Goal: Task Accomplishment & Management: Complete application form

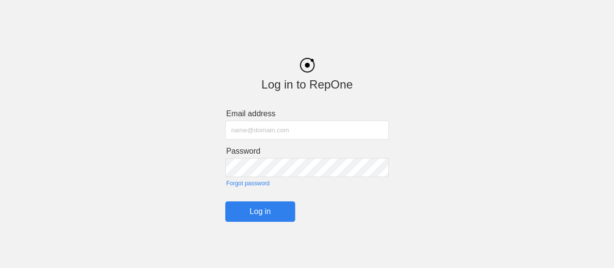
click at [263, 133] on input "text" at bounding box center [307, 129] width 164 height 19
type input "[PERSON_NAME][EMAIL_ADDRESS][PERSON_NAME][PERSON_NAME][DOMAIN_NAME]"
click at [265, 213] on input "Log in" at bounding box center [260, 211] width 70 height 20
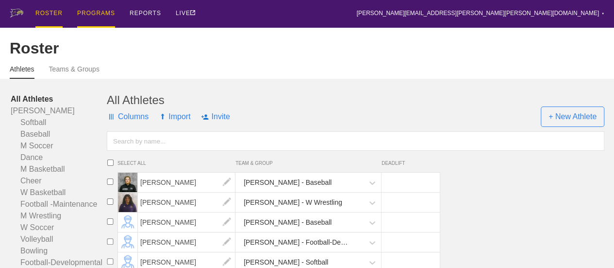
click at [91, 12] on div "PROGRAMS" at bounding box center [96, 14] width 38 height 28
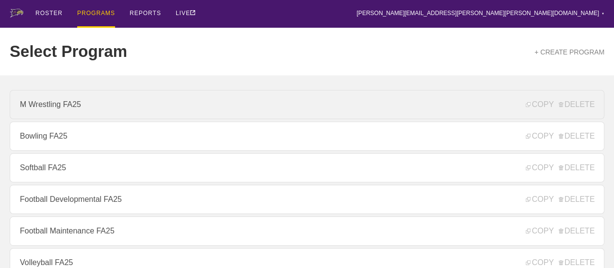
click at [75, 108] on link "M Wrestling FA25" at bounding box center [307, 104] width 595 height 29
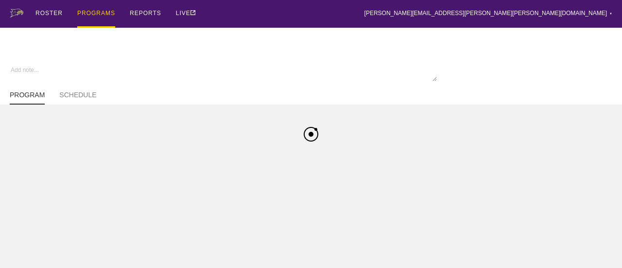
type textarea "x"
type input "M Wrestling FA25"
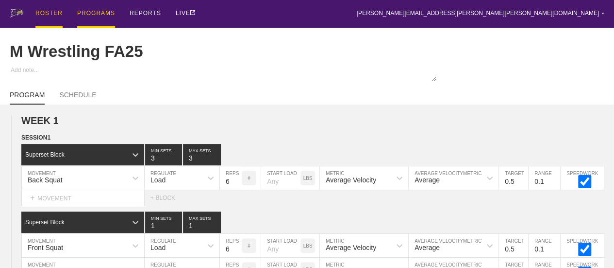
click at [48, 14] on div "ROSTER" at bounding box center [48, 14] width 27 height 28
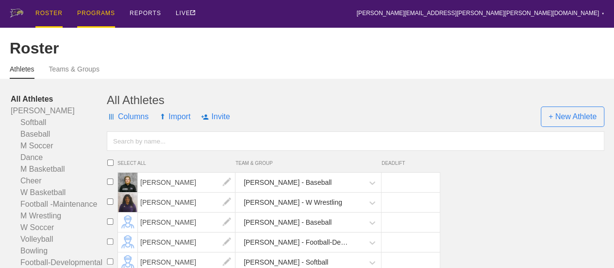
click at [97, 12] on div "PROGRAMS" at bounding box center [96, 14] width 38 height 28
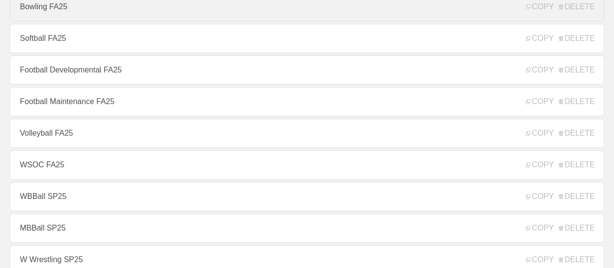
scroll to position [146, 0]
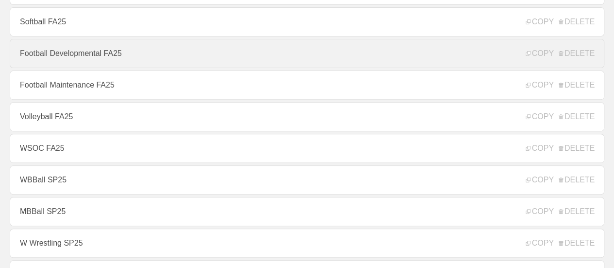
click at [90, 60] on link "Football Developmental FA25" at bounding box center [307, 53] width 595 height 29
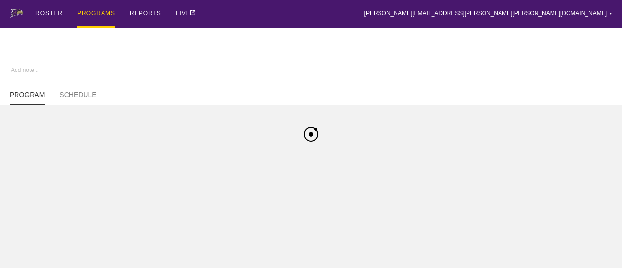
type textarea "x"
type input "Football Developmental FA25"
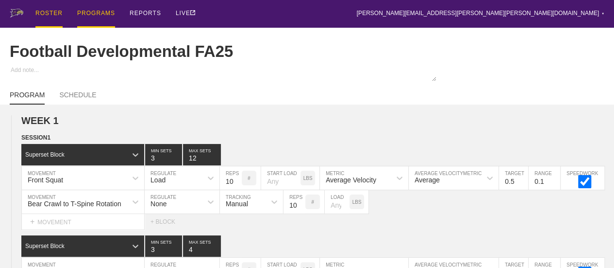
click at [51, 11] on div "ROSTER" at bounding box center [48, 14] width 27 height 28
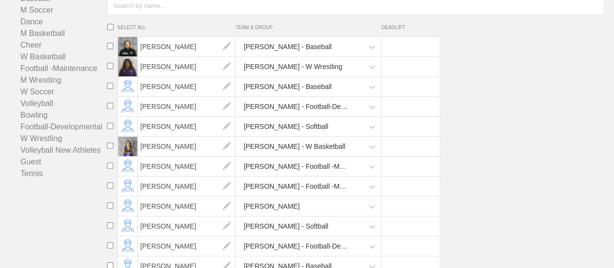
scroll to position [97, 0]
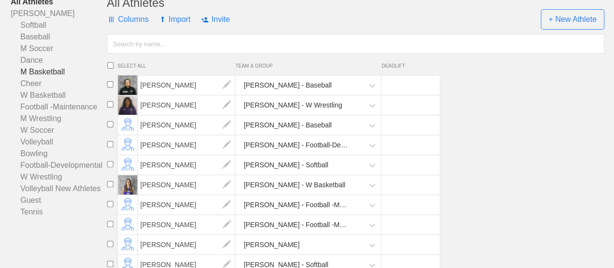
click at [45, 78] on link "M Basketball" at bounding box center [59, 72] width 96 height 12
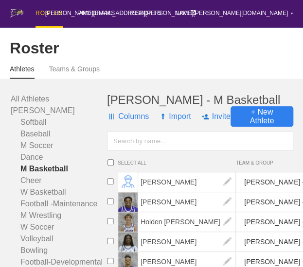
click at [258, 126] on span "+ New Athlete" at bounding box center [261, 116] width 63 height 20
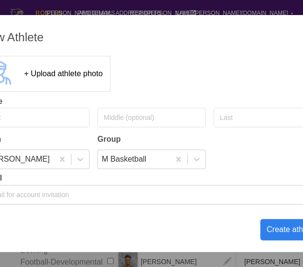
click at [35, 123] on input "text" at bounding box center [36, 117] width 108 height 19
type input "[PERSON_NAME]"
click at [85, 160] on div at bounding box center [79, 159] width 17 height 10
click at [94, 226] on div "New Athlete + Upload athlete photo Name [PERSON_NAME] Team Group [PERSON_NAME] …" at bounding box center [151, 133] width 363 height 237
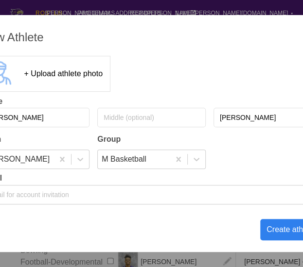
drag, startPoint x: 185, startPoint y: 231, endPoint x: 181, endPoint y: 224, distance: 7.8
click at [184, 231] on div "New Athlete + Upload athlete photo Name [PERSON_NAME] Team Group [PERSON_NAME] …" at bounding box center [151, 133] width 363 height 237
click at [181, 222] on div "New Athlete + Upload athlete photo Name [PERSON_NAME] Team Group [PERSON_NAME] …" at bounding box center [151, 133] width 363 height 237
click at [181, 211] on div "New Athlete + Upload athlete photo Name [PERSON_NAME] Team Group [PERSON_NAME] …" at bounding box center [151, 133] width 363 height 237
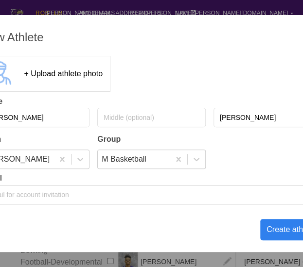
click at [180, 219] on div "New Athlete + Upload athlete photo Name [PERSON_NAME] Team Group [PERSON_NAME] …" at bounding box center [151, 133] width 363 height 237
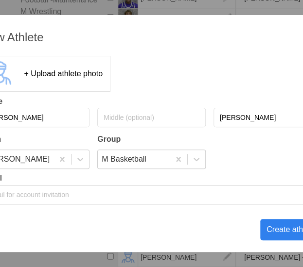
scroll to position [220, 0]
click at [163, 35] on div "New Athlete" at bounding box center [152, 38] width 340 height 14
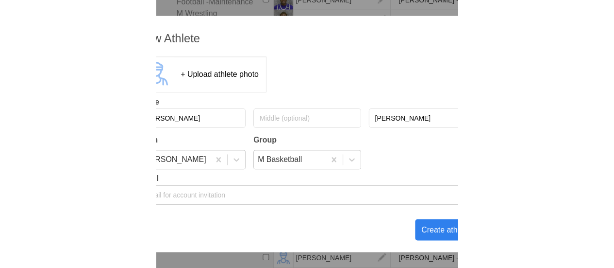
scroll to position [211, 0]
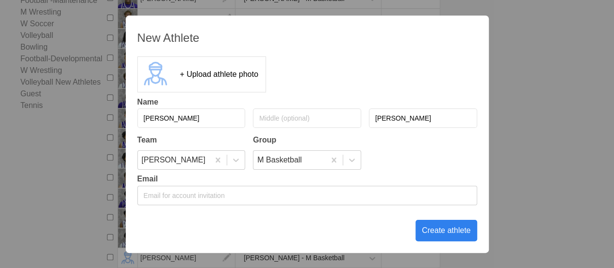
click at [438, 228] on div "Create athlete" at bounding box center [447, 230] width 62 height 21
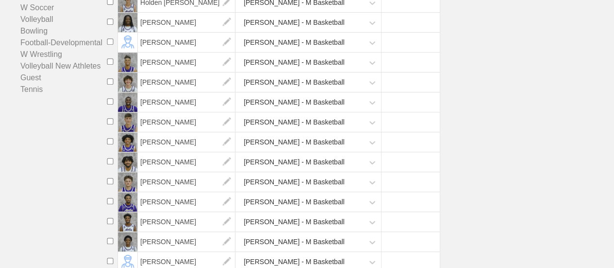
scroll to position [0, 0]
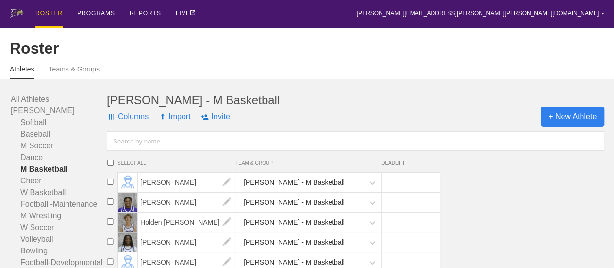
click at [558, 123] on span "+ New Athlete" at bounding box center [573, 116] width 64 height 20
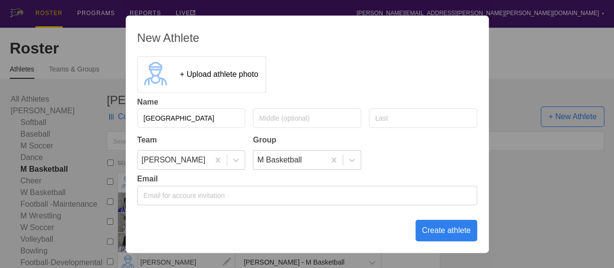
type input "[GEOGRAPHIC_DATA]"
type input "[PERSON_NAME]"
click at [448, 231] on div "Create athlete" at bounding box center [447, 230] width 62 height 21
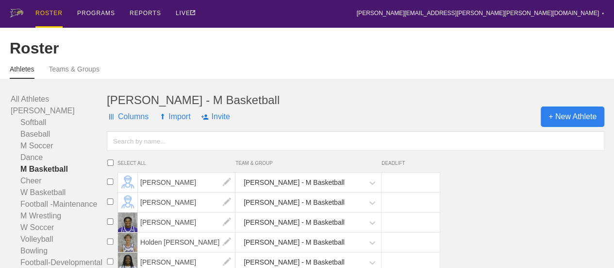
click at [586, 127] on span "+ New Athlete" at bounding box center [573, 116] width 64 height 20
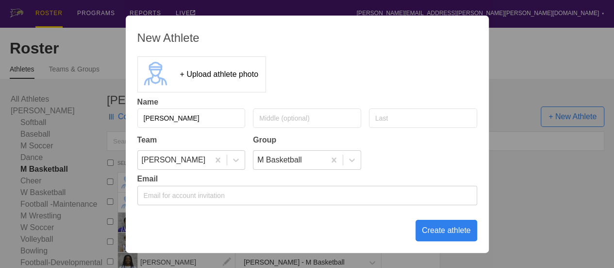
type input "[PERSON_NAME]"
click at [417, 116] on input "text" at bounding box center [423, 117] width 108 height 19
type input "[PERSON_NAME]"
click at [441, 230] on div "Create athlete" at bounding box center [447, 230] width 62 height 21
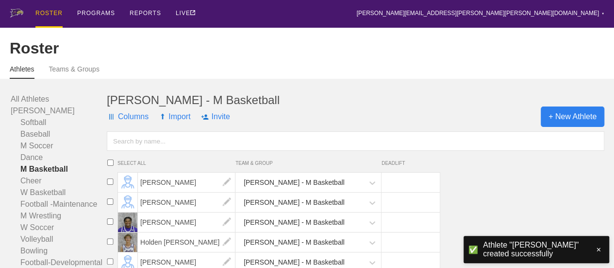
click at [575, 121] on span "+ New Athlete" at bounding box center [573, 116] width 64 height 20
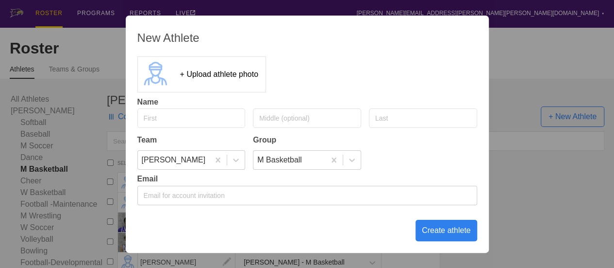
click at [521, 56] on div "New Athlete + Upload athlete photo Name Team Group [PERSON_NAME] Basketball Ema…" at bounding box center [307, 134] width 614 height 268
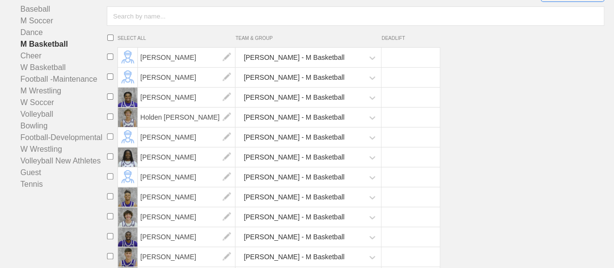
scroll to position [146, 0]
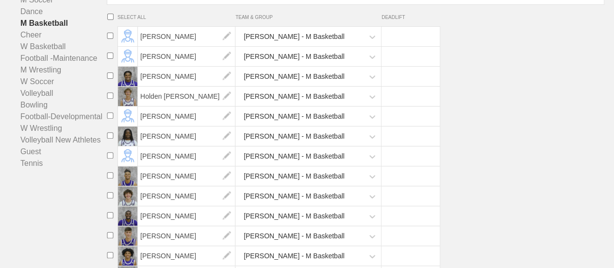
click at [112, 99] on input "checkbox" at bounding box center [110, 95] width 15 height 6
checkbox input "true"
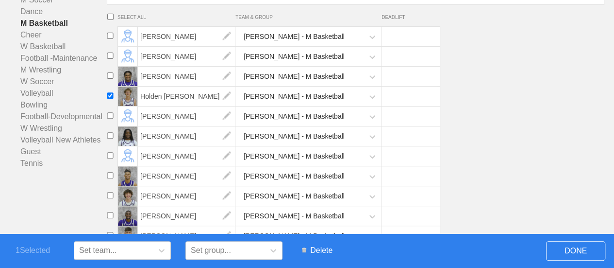
click at [318, 249] on span "Delete" at bounding box center [317, 250] width 40 height 18
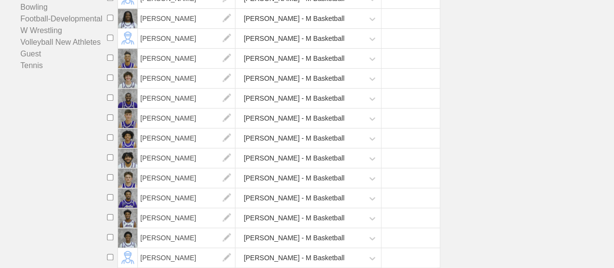
scroll to position [251, 0]
click at [113, 256] on input "checkbox" at bounding box center [110, 257] width 15 height 6
checkbox input "true"
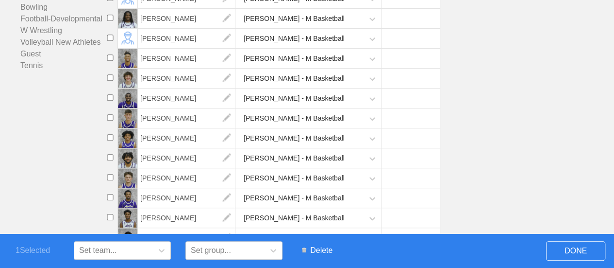
click at [324, 252] on span "Delete" at bounding box center [317, 250] width 40 height 18
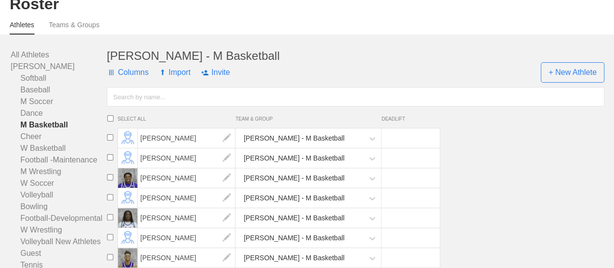
scroll to position [37, 0]
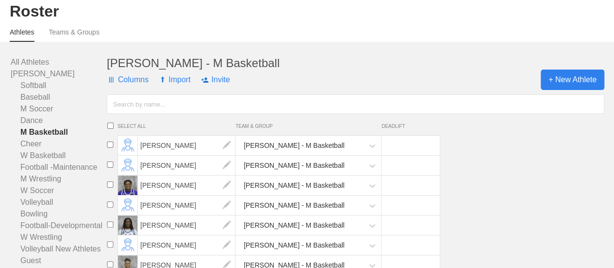
click at [571, 88] on span "+ New Athlete" at bounding box center [573, 79] width 64 height 20
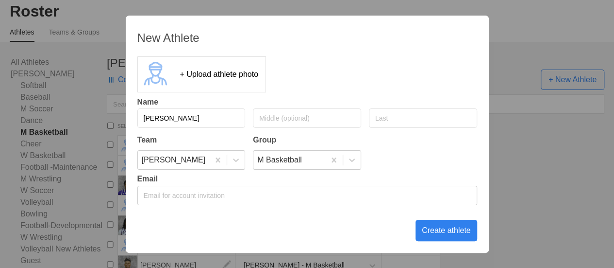
type input "[PERSON_NAME]"
click at [406, 119] on input "text" at bounding box center [423, 117] width 108 height 19
type input "[PERSON_NAME]"
click at [440, 234] on div "Create athlete" at bounding box center [447, 230] width 62 height 21
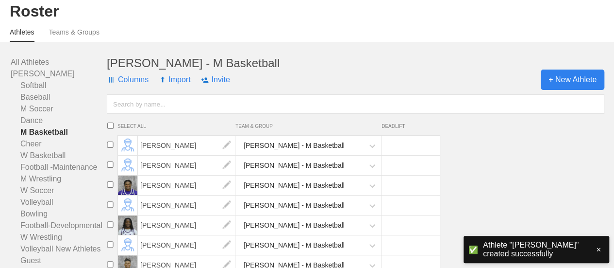
click at [561, 90] on span "+ New Athlete" at bounding box center [573, 79] width 64 height 20
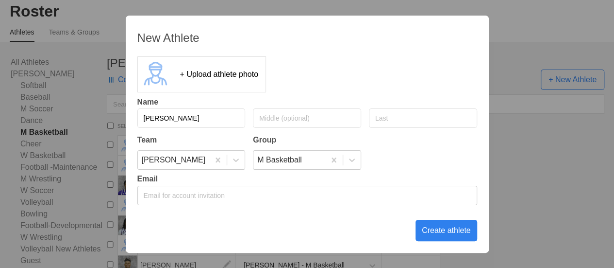
type input "[PERSON_NAME]"
click at [389, 118] on input "text" at bounding box center [423, 117] width 108 height 19
type input "[PERSON_NAME]"
click at [350, 221] on div "New Athlete + Upload athlete photo Name [PERSON_NAME] [PERSON_NAME] Team Group …" at bounding box center [307, 134] width 363 height 237
click at [445, 229] on div "Create athlete" at bounding box center [447, 230] width 62 height 21
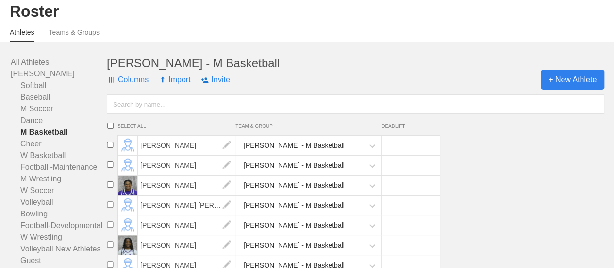
click at [579, 84] on span "+ New Athlete" at bounding box center [573, 79] width 64 height 20
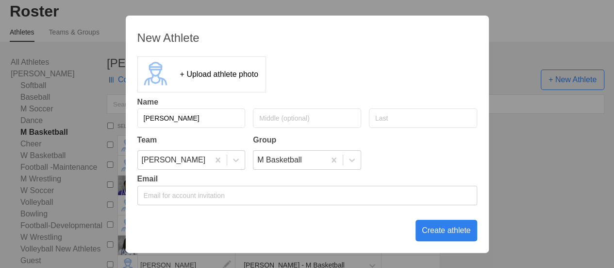
type input "[PERSON_NAME]"
click at [418, 118] on input "text" at bounding box center [423, 117] width 108 height 19
type input "[PERSON_NAME]"
click at [444, 227] on div "Create athlete" at bounding box center [447, 230] width 62 height 21
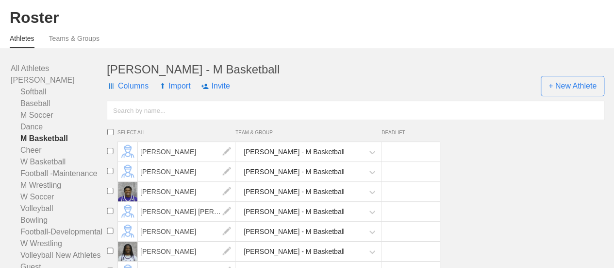
scroll to position [0, 0]
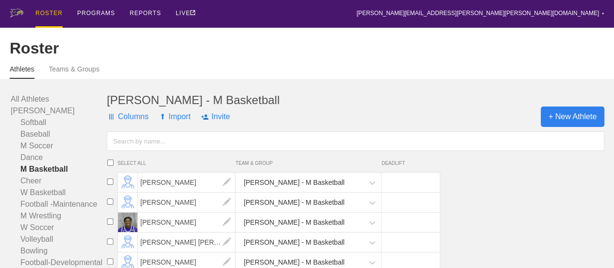
click at [575, 127] on span "+ New Athlete" at bounding box center [573, 116] width 64 height 20
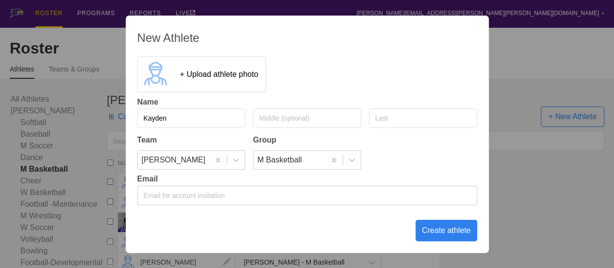
type input "Kayden"
click at [394, 120] on input "text" at bounding box center [423, 117] width 108 height 19
type input "[PERSON_NAME]"
click at [452, 230] on div "Create athlete" at bounding box center [447, 230] width 62 height 21
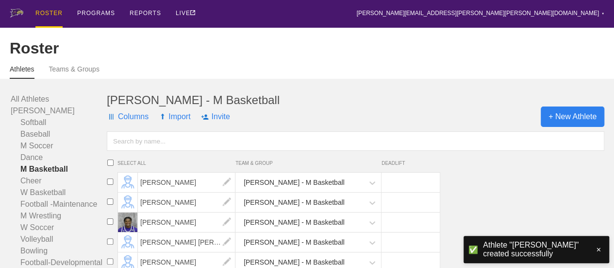
click at [577, 127] on span "+ New Athlete" at bounding box center [573, 116] width 64 height 20
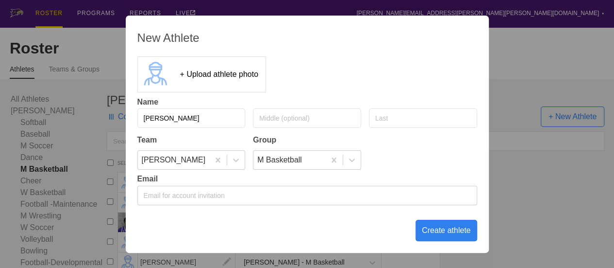
type input "[PERSON_NAME]"
click at [445, 231] on div "Create athlete" at bounding box center [447, 230] width 62 height 21
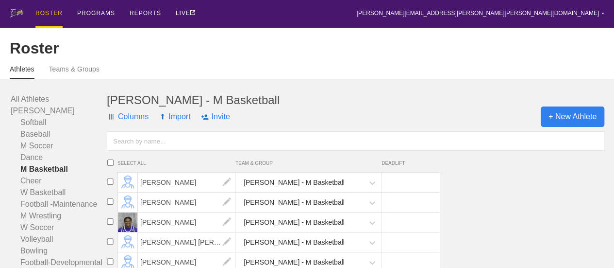
click at [566, 125] on span "+ New Athlete" at bounding box center [573, 116] width 64 height 20
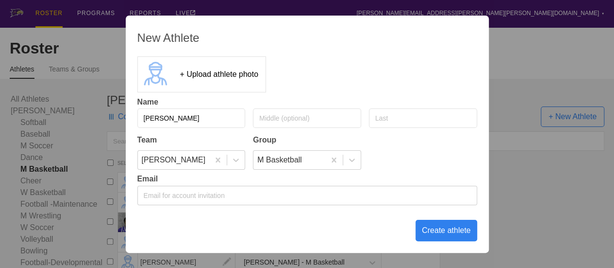
type input "[PERSON_NAME]"
click at [385, 112] on input "text" at bounding box center [423, 117] width 108 height 19
type input "Walls"
click at [434, 231] on div "Create athlete" at bounding box center [447, 230] width 62 height 21
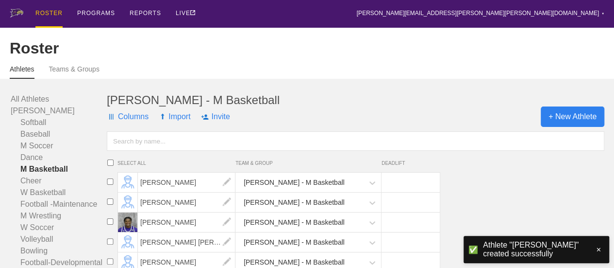
click at [557, 119] on span "+ New Athlete" at bounding box center [573, 116] width 64 height 20
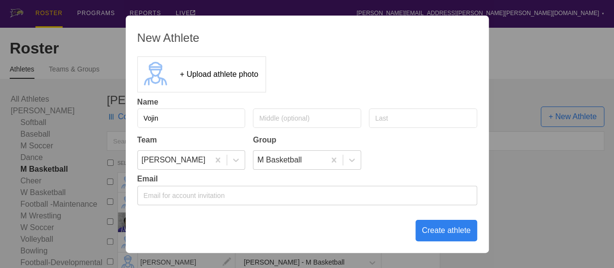
type input "Vojin"
click at [386, 119] on input "text" at bounding box center [423, 117] width 108 height 19
type input "Vukovic"
drag, startPoint x: 437, startPoint y: 228, endPoint x: 454, endPoint y: 188, distance: 43.8
click at [437, 229] on div "Create athlete" at bounding box center [447, 230] width 62 height 21
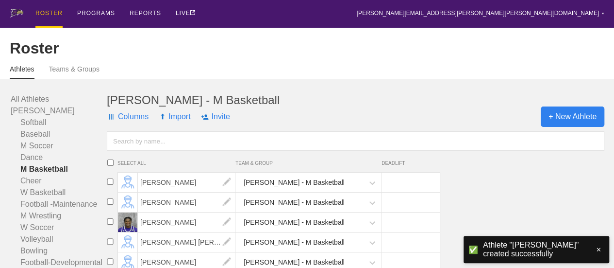
click at [565, 127] on span "+ New Athlete" at bounding box center [573, 116] width 64 height 20
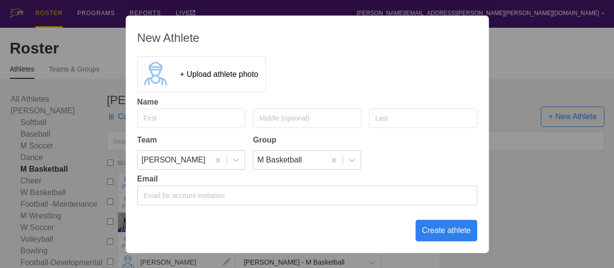
click at [209, 119] on input "text" at bounding box center [191, 117] width 108 height 19
type input "Brayden"
type input "Means"
click at [454, 230] on div "Create athlete" at bounding box center [447, 230] width 62 height 21
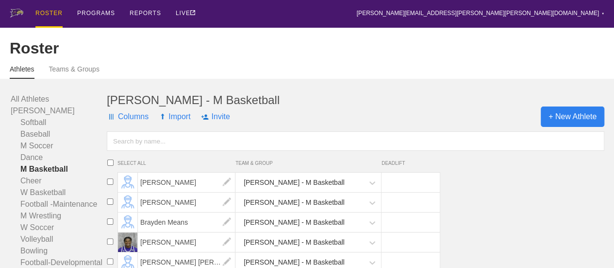
click at [562, 127] on span "+ New Athlete" at bounding box center [573, 116] width 64 height 20
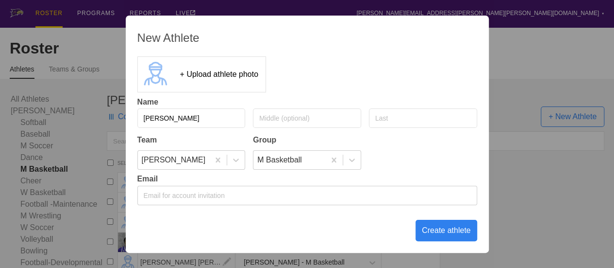
type input "[PERSON_NAME]"
click at [455, 223] on div "Create athlete" at bounding box center [447, 230] width 62 height 21
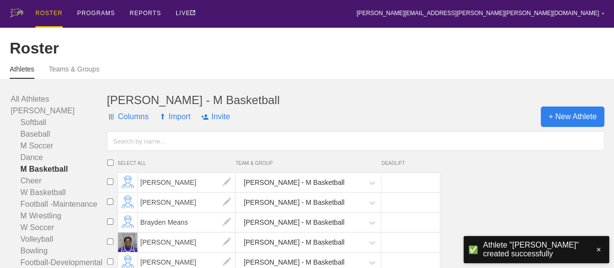
click at [571, 123] on span "+ New Athlete" at bounding box center [573, 116] width 64 height 20
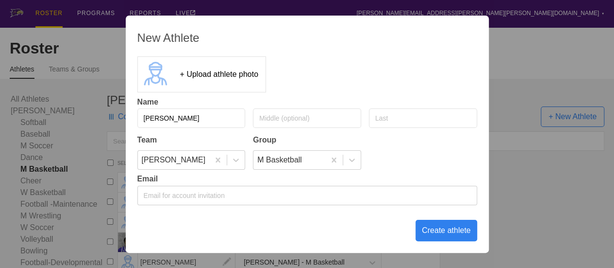
type input "[PERSON_NAME]"
click at [445, 231] on div "Create athlete" at bounding box center [447, 230] width 62 height 21
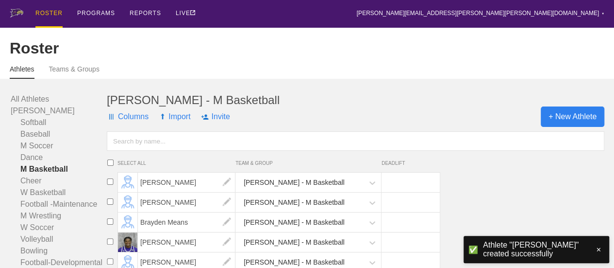
click at [576, 127] on span "+ New Athlete" at bounding box center [573, 116] width 64 height 20
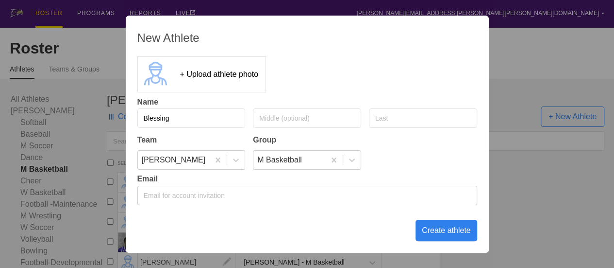
type input "Blessing"
type input "Nwotite"
click at [448, 229] on div "Create athlete" at bounding box center [447, 230] width 62 height 21
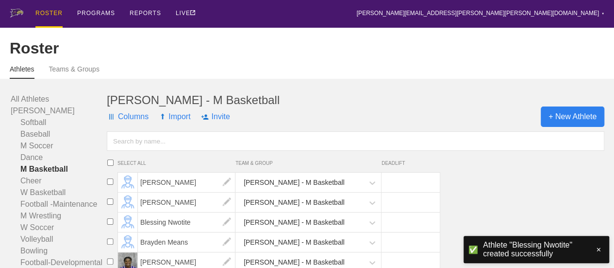
click at [555, 127] on span "+ New Athlete" at bounding box center [573, 116] width 64 height 20
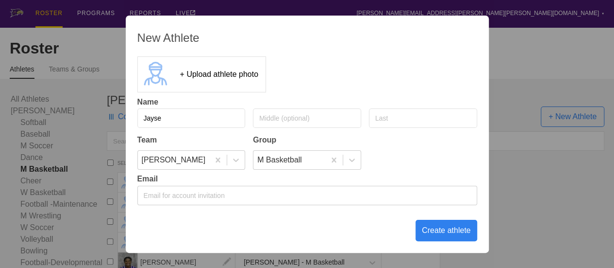
type input "Jayse"
type input "[PERSON_NAME]"
click at [448, 233] on div "Create athlete" at bounding box center [447, 230] width 62 height 21
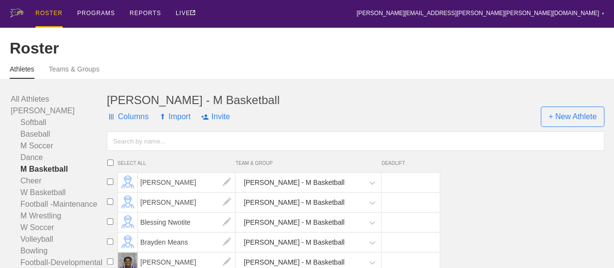
click at [356, 145] on input "text" at bounding box center [356, 140] width 498 height 19
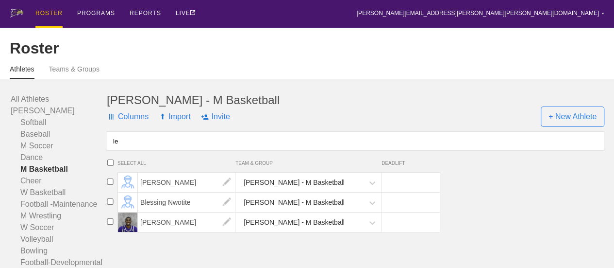
type input "l"
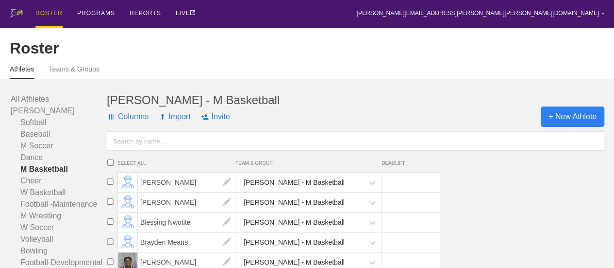
click at [570, 127] on span "+ New Athlete" at bounding box center [573, 116] width 64 height 20
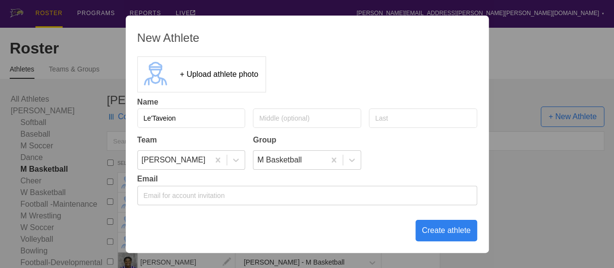
type input "Le'Taveion"
type input "e"
type input "East"
click at [449, 228] on div "Create athlete" at bounding box center [447, 230] width 62 height 21
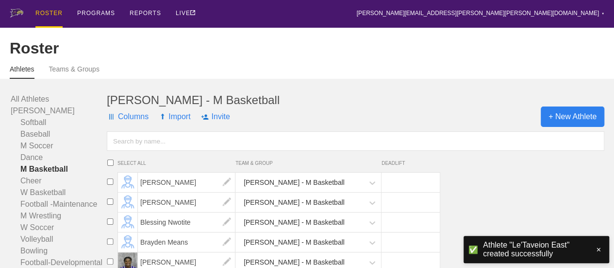
click at [561, 126] on span "+ New Athlete" at bounding box center [573, 116] width 64 height 20
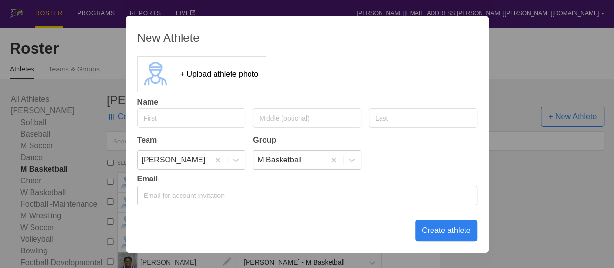
click at [176, 121] on input "text" at bounding box center [191, 117] width 108 height 19
type input "[PERSON_NAME]"
click at [384, 117] on input "text" at bounding box center [423, 117] width 108 height 19
type input "Way"
click at [443, 230] on div "Create athlete" at bounding box center [447, 230] width 62 height 21
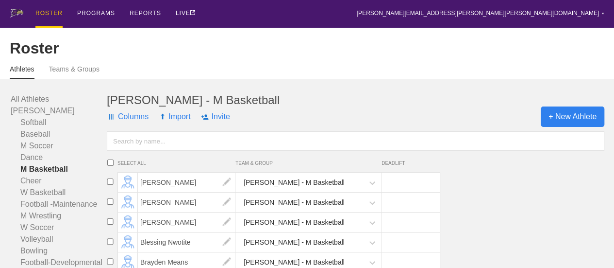
click at [581, 123] on span "+ New Athlete" at bounding box center [573, 116] width 64 height 20
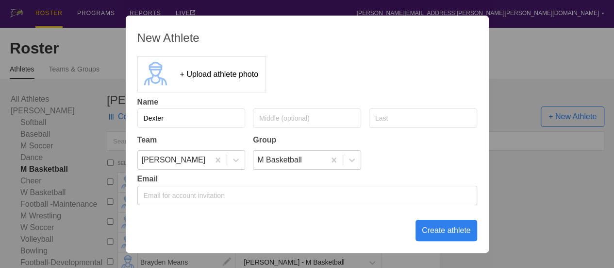
type input "Dexter"
type input "[PERSON_NAME]"
click at [446, 228] on div "Create athlete" at bounding box center [447, 230] width 62 height 21
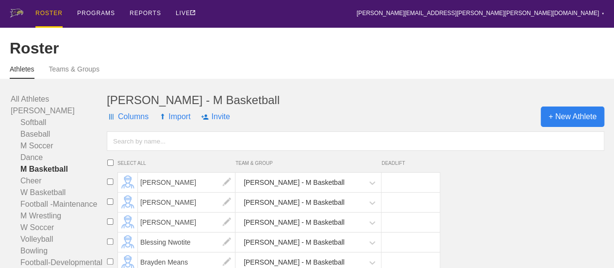
click at [593, 122] on span "+ New Athlete" at bounding box center [573, 116] width 64 height 20
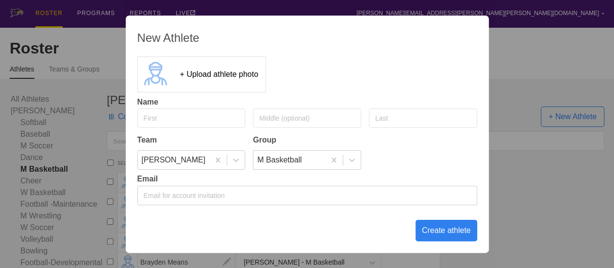
click at [197, 114] on input "text" at bounding box center [191, 117] width 108 height 19
type input "[PERSON_NAME]"
click at [440, 229] on div "Create athlete" at bounding box center [447, 230] width 62 height 21
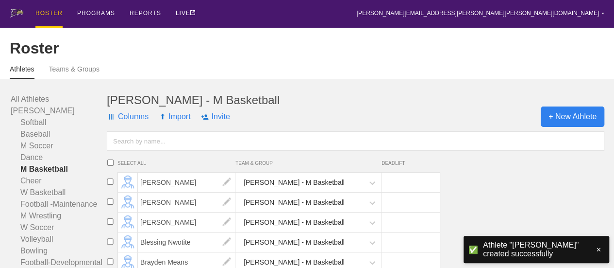
click at [574, 126] on span "+ New Athlete" at bounding box center [573, 116] width 64 height 20
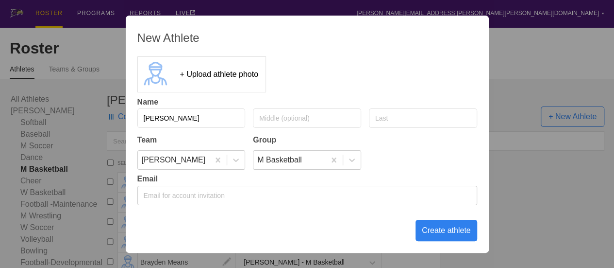
type input "[PERSON_NAME]"
click at [435, 230] on div "Create athlete" at bounding box center [447, 230] width 62 height 21
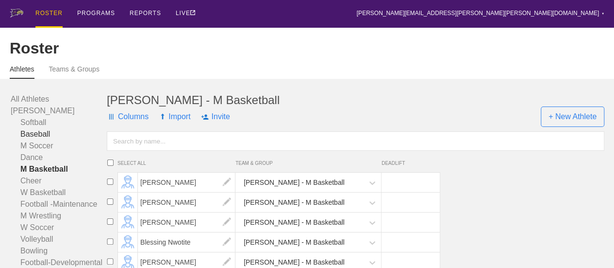
click at [48, 13] on div "ROSTER" at bounding box center [48, 14] width 27 height 28
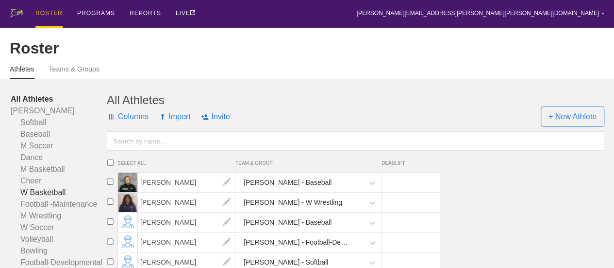
click at [40, 198] on link "W Basketball" at bounding box center [59, 193] width 96 height 12
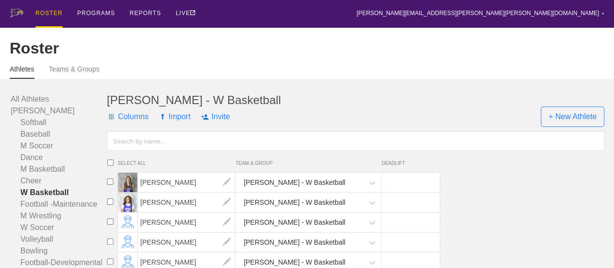
click at [109, 185] on input "checkbox" at bounding box center [110, 181] width 15 height 6
checkbox input "true"
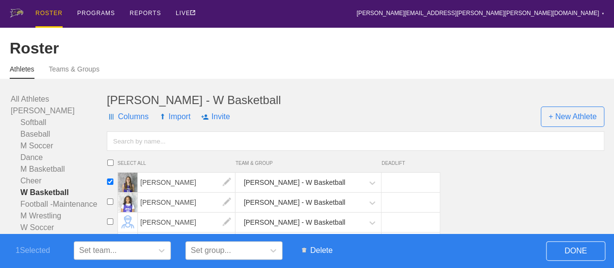
click at [319, 248] on span "Delete" at bounding box center [317, 250] width 40 height 18
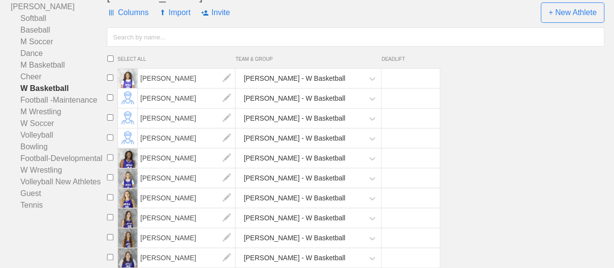
scroll to position [112, 0]
click at [108, 77] on input "checkbox" at bounding box center [110, 77] width 15 height 6
checkbox input "true"
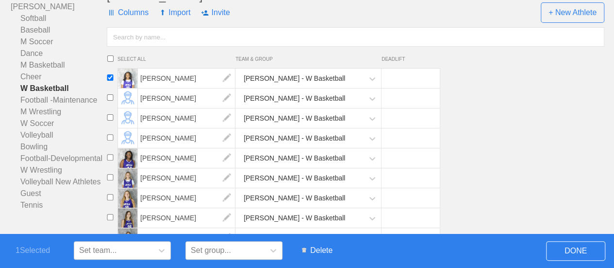
click at [324, 250] on span "Delete" at bounding box center [317, 250] width 40 height 18
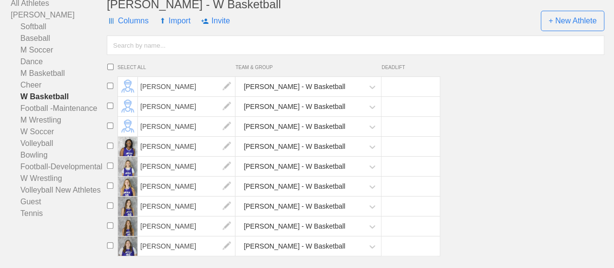
click at [108, 145] on input "checkbox" at bounding box center [110, 145] width 15 height 6
checkbox input "true"
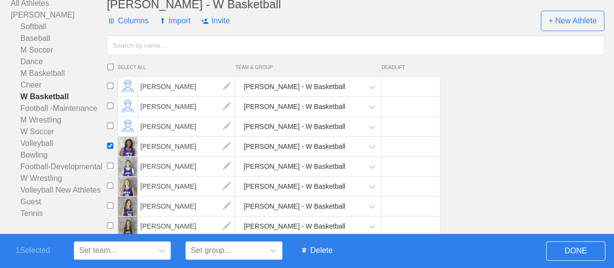
click at [320, 248] on span "Delete" at bounding box center [317, 250] width 40 height 18
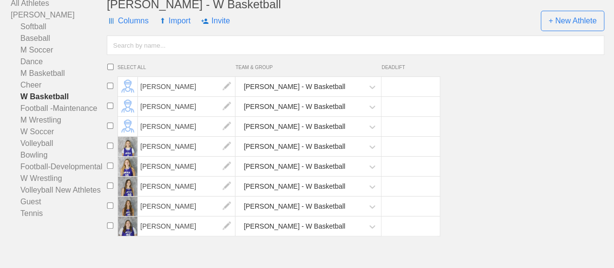
click at [110, 222] on input "checkbox" at bounding box center [110, 225] width 15 height 6
checkbox input "true"
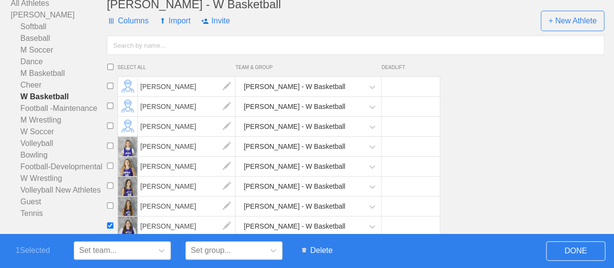
click at [326, 249] on span "Delete" at bounding box center [317, 250] width 40 height 18
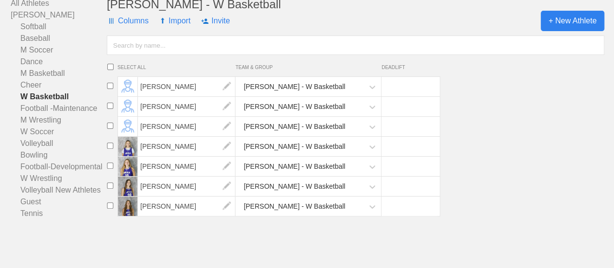
click at [568, 21] on span "+ New Athlete" at bounding box center [573, 21] width 64 height 20
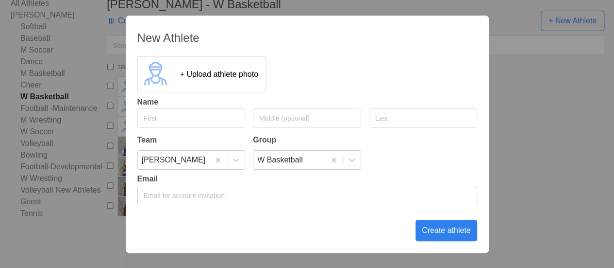
click at [169, 117] on input "text" at bounding box center [191, 117] width 108 height 19
type input "[PERSON_NAME]"
click at [429, 229] on div "Create athlete" at bounding box center [447, 230] width 62 height 21
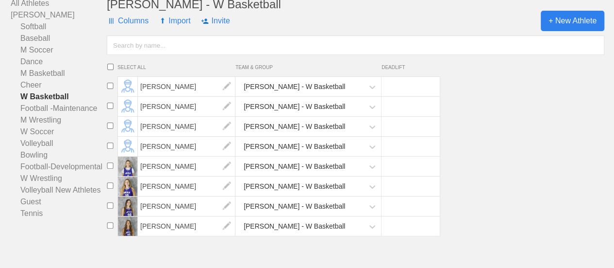
click at [577, 23] on span "+ New Athlete" at bounding box center [573, 21] width 64 height 20
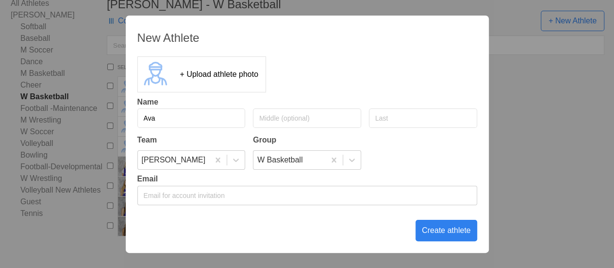
type input "Ava"
type input "b"
type input "[PERSON_NAME]"
click at [439, 234] on div "Create athlete" at bounding box center [447, 230] width 62 height 21
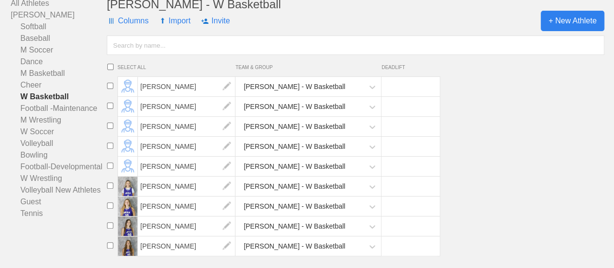
click at [583, 19] on span "+ New Athlete" at bounding box center [573, 21] width 64 height 20
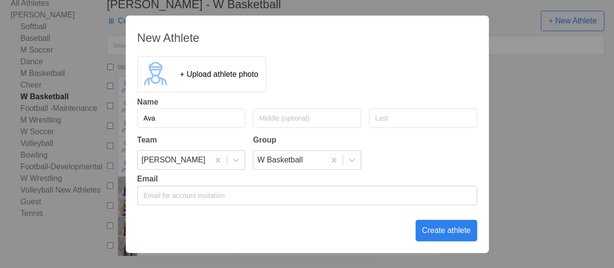
type input "Ava"
click at [399, 117] on input "text" at bounding box center [423, 117] width 108 height 19
type input "[PERSON_NAME]"
click at [443, 231] on div "Create athlete" at bounding box center [447, 230] width 62 height 21
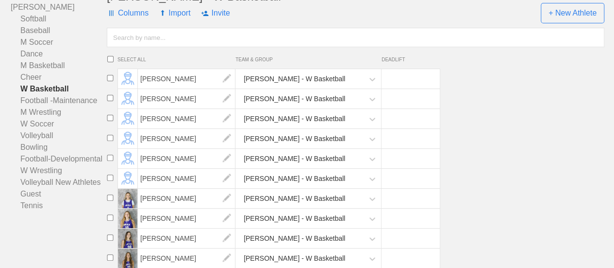
click at [111, 181] on input "checkbox" at bounding box center [110, 177] width 15 height 6
checkbox input "true"
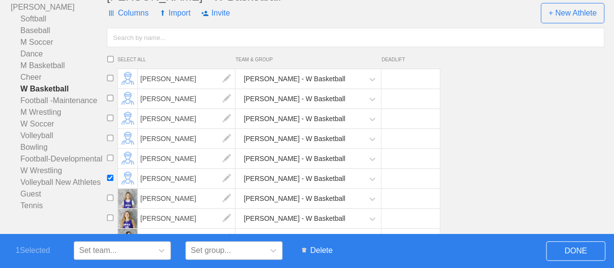
click at [320, 248] on span "Delete" at bounding box center [317, 250] width 40 height 18
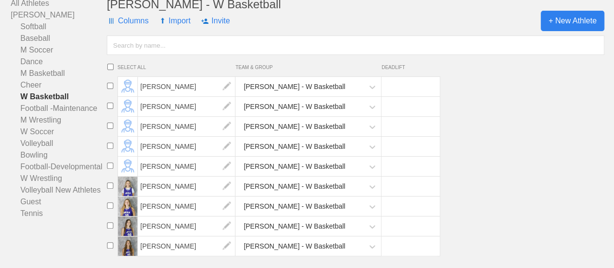
click at [566, 22] on span "+ New Athlete" at bounding box center [573, 21] width 64 height 20
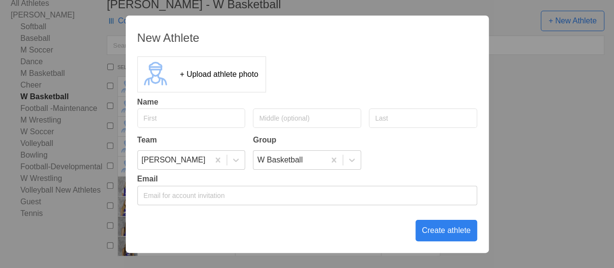
click at [177, 119] on input "text" at bounding box center [191, 117] width 108 height 19
type input "Harleigh"
click at [383, 119] on input "text" at bounding box center [423, 117] width 108 height 19
type input "[PERSON_NAME]"
click at [444, 230] on div "Create athlete" at bounding box center [447, 230] width 62 height 21
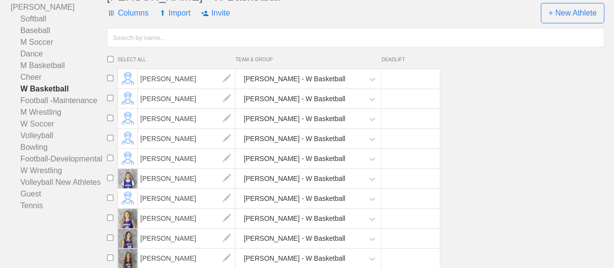
scroll to position [112, 0]
click at [555, 14] on span "+ New Athlete" at bounding box center [573, 12] width 64 height 20
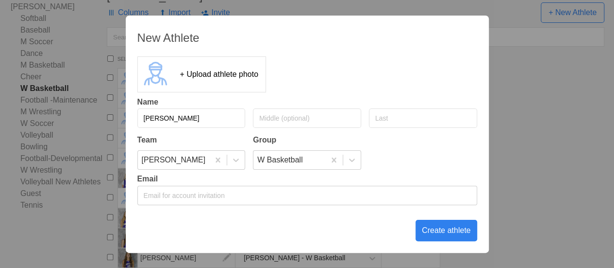
type input "[PERSON_NAME]"
click at [461, 232] on div "Create athlete" at bounding box center [447, 230] width 62 height 21
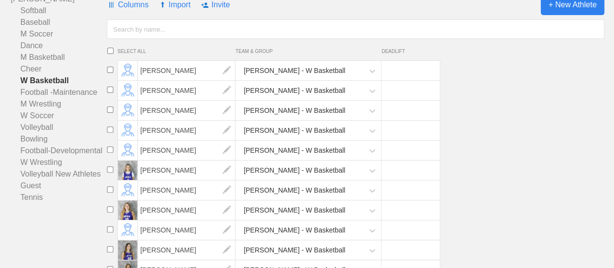
click at [577, 14] on span "+ New Athlete" at bounding box center [573, 5] width 64 height 20
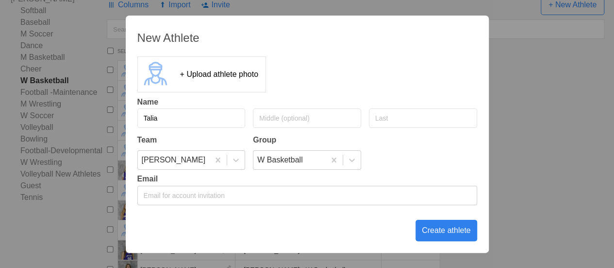
type input "Talia"
click at [406, 115] on input "text" at bounding box center [423, 117] width 108 height 19
type input "Dyson"
click at [433, 228] on div "Create athlete" at bounding box center [447, 230] width 62 height 21
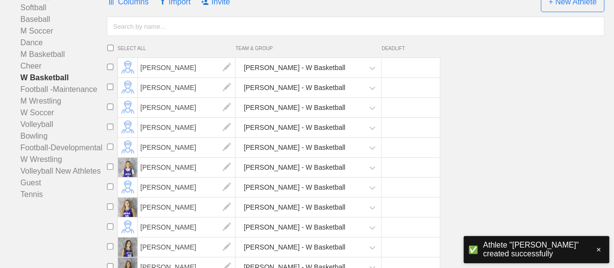
scroll to position [152, 0]
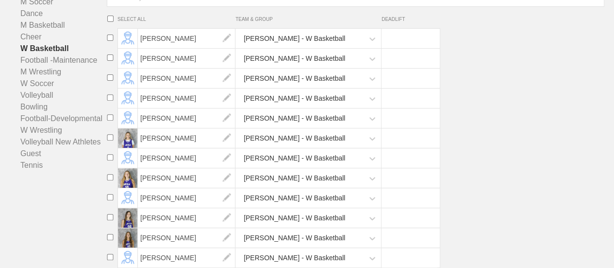
click at [109, 135] on input "checkbox" at bounding box center [110, 137] width 15 height 6
checkbox input "true"
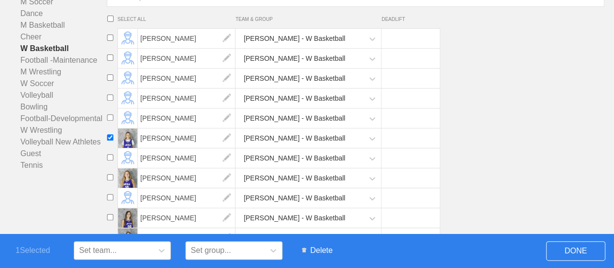
click at [319, 248] on span "Delete" at bounding box center [317, 250] width 40 height 18
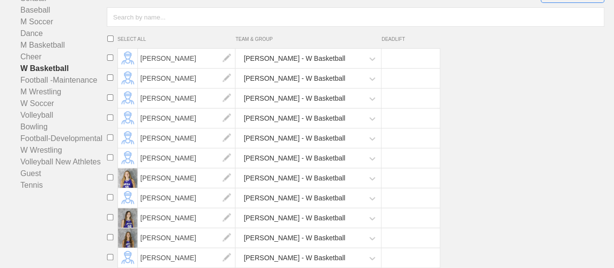
click at [492, 122] on li "[PERSON_NAME] - W Basketball" at bounding box center [358, 118] width 511 height 20
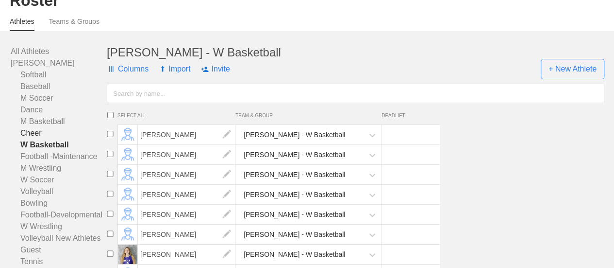
scroll to position [49, 0]
click at [37, 208] on link "Bowling" at bounding box center [59, 202] width 96 height 12
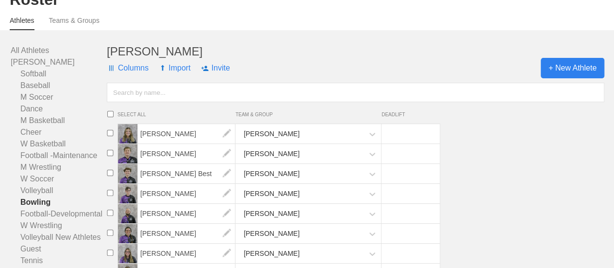
click at [573, 76] on span "+ New Athlete" at bounding box center [573, 68] width 64 height 20
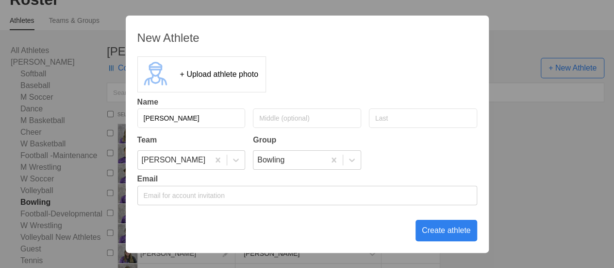
type input "[PERSON_NAME]"
click at [442, 231] on div "Create athlete" at bounding box center [447, 230] width 62 height 21
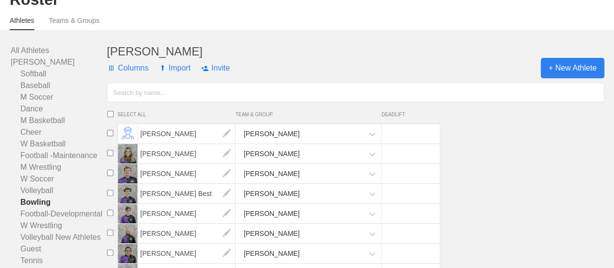
click at [569, 73] on span "+ New Athlete" at bounding box center [573, 68] width 64 height 20
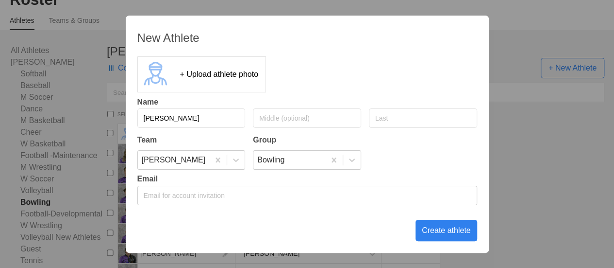
type input "[PERSON_NAME]"
click at [412, 116] on input "text" at bounding box center [423, 117] width 108 height 19
type input "[PERSON_NAME]"
click at [433, 227] on div "Create athlete" at bounding box center [447, 230] width 62 height 21
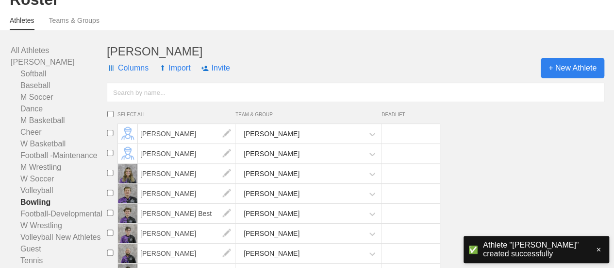
click at [577, 77] on span "+ New Athlete" at bounding box center [573, 68] width 64 height 20
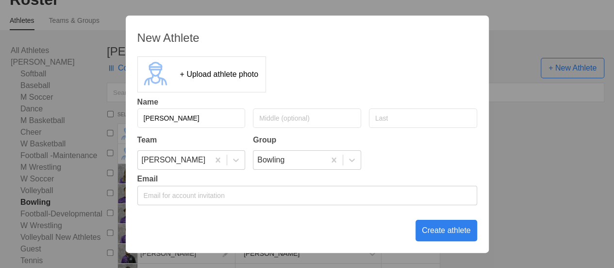
type input "[PERSON_NAME]"
click at [456, 233] on div "Create athlete" at bounding box center [447, 230] width 62 height 21
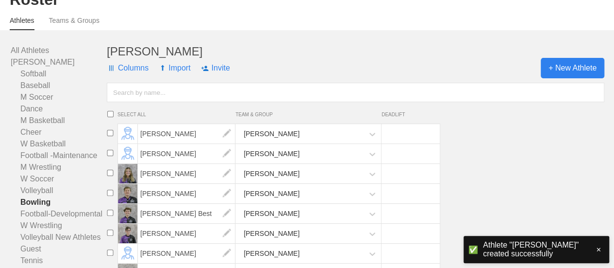
click at [565, 75] on span "+ New Athlete" at bounding box center [573, 68] width 64 height 20
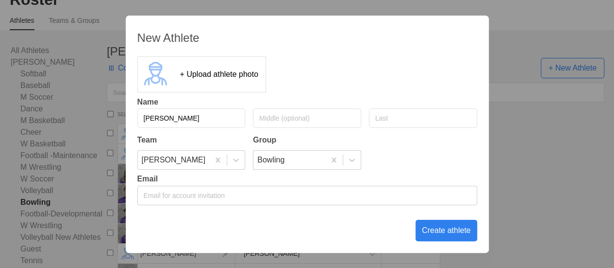
type input "[PERSON_NAME]"
click at [448, 233] on div "Create athlete" at bounding box center [447, 230] width 62 height 21
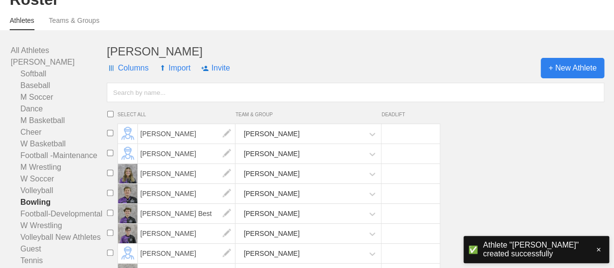
click at [560, 77] on span "+ New Athlete" at bounding box center [573, 68] width 64 height 20
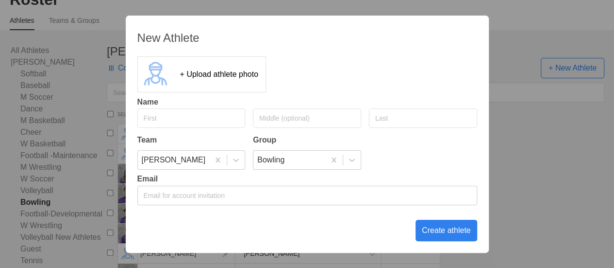
click at [190, 116] on input "text" at bounding box center [191, 117] width 108 height 19
type input "[PERSON_NAME]"
click at [382, 119] on input "[PERSON_NAME]" at bounding box center [423, 117] width 108 height 19
type input "MacGregor"
click at [437, 226] on div "Create athlete" at bounding box center [447, 230] width 62 height 21
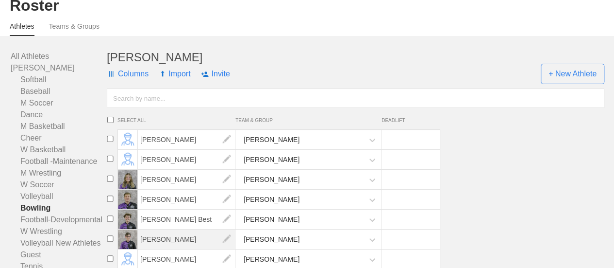
scroll to position [37, 0]
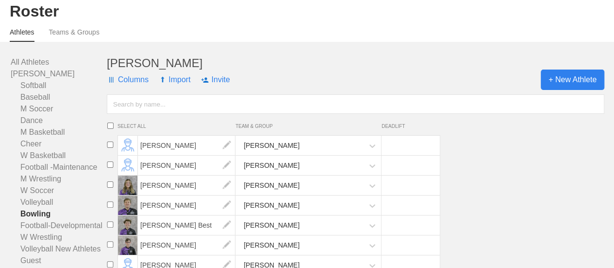
click at [563, 84] on span "+ New Athlete" at bounding box center [573, 79] width 64 height 20
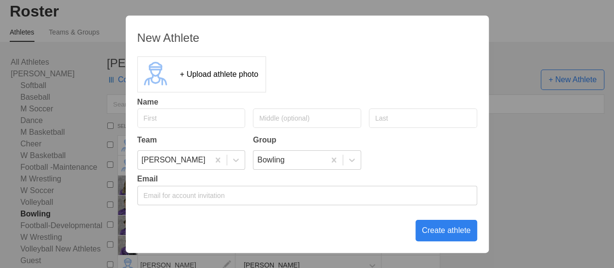
click at [192, 119] on input "text" at bounding box center [191, 117] width 108 height 19
type input "[PERSON_NAME]"
click at [437, 228] on div "Create athlete" at bounding box center [447, 230] width 62 height 21
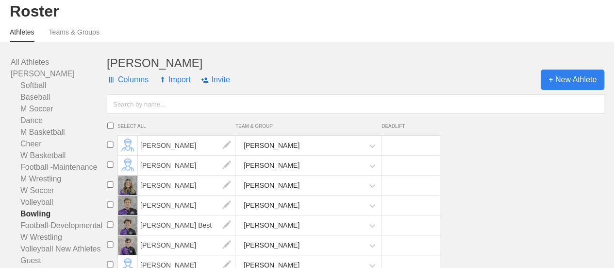
click at [560, 90] on span "+ New Athlete" at bounding box center [573, 79] width 64 height 20
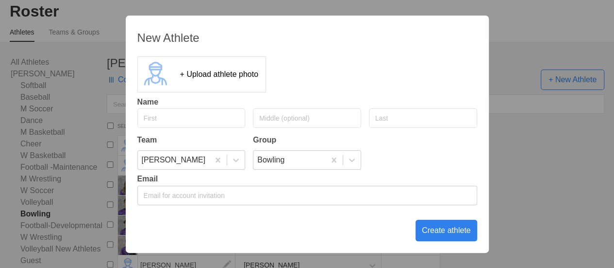
click at [194, 116] on input "text" at bounding box center [191, 117] width 108 height 19
type input "[PERSON_NAME]"
click at [393, 116] on input "text" at bounding box center [423, 117] width 108 height 19
type input "[PERSON_NAME]"
click at [435, 227] on div "Create athlete" at bounding box center [447, 230] width 62 height 21
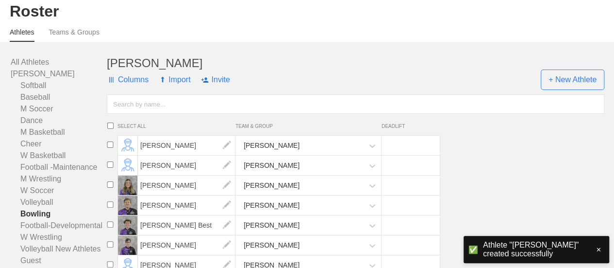
click at [298, 114] on input "text" at bounding box center [356, 103] width 498 height 19
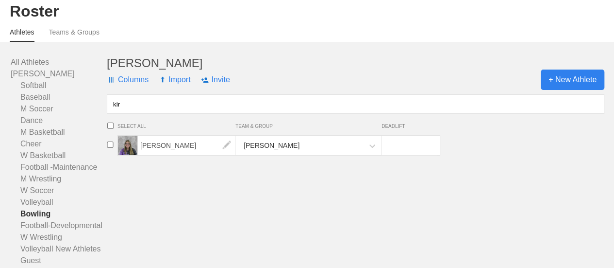
type input "kir"
click at [562, 86] on span "+ New Athlete" at bounding box center [573, 79] width 64 height 20
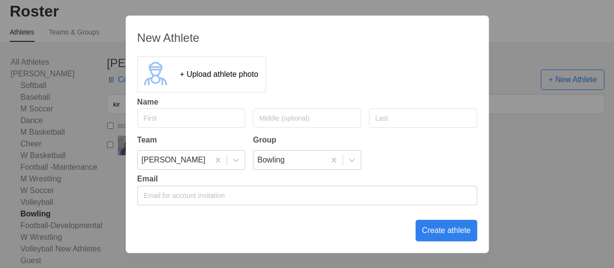
click at [227, 120] on input "text" at bounding box center [191, 117] width 108 height 19
type input "[PERSON_NAME]"
click at [463, 230] on div "Create athlete" at bounding box center [447, 230] width 62 height 21
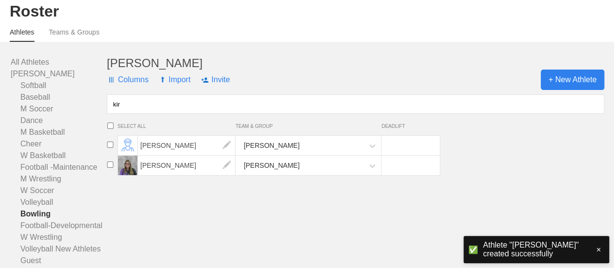
click at [567, 90] on span "+ New Athlete" at bounding box center [573, 79] width 64 height 20
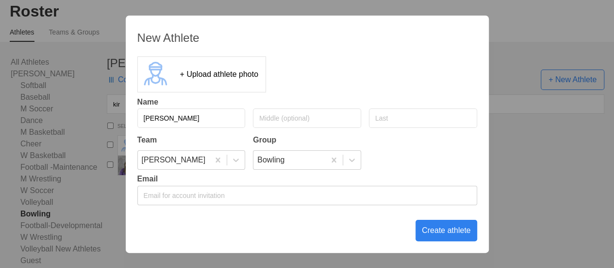
type input "[PERSON_NAME]"
click at [444, 230] on div "Create athlete" at bounding box center [447, 230] width 62 height 21
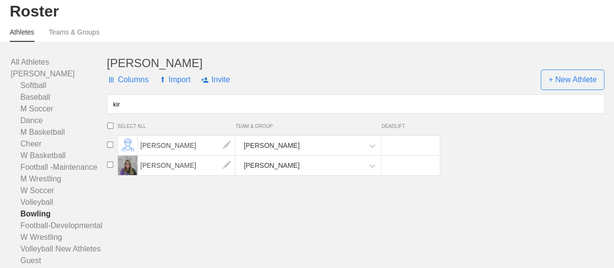
click at [148, 114] on input "kir" at bounding box center [356, 103] width 498 height 19
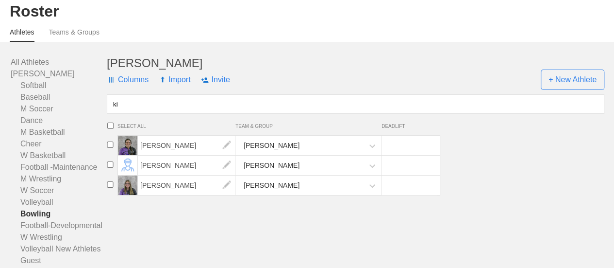
type input "k"
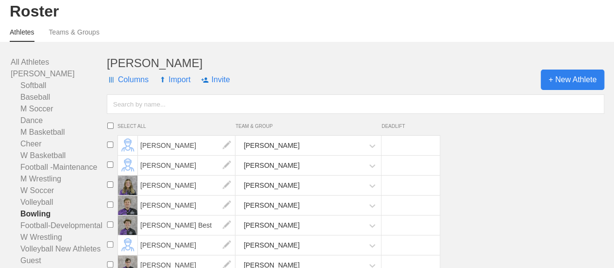
click at [558, 87] on span "+ New Athlete" at bounding box center [573, 79] width 64 height 20
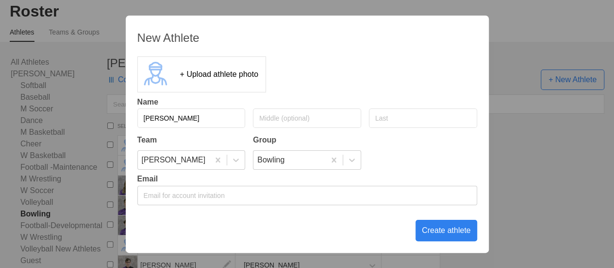
type input "[PERSON_NAME]"
click at [454, 226] on div "Create athlete" at bounding box center [447, 230] width 62 height 21
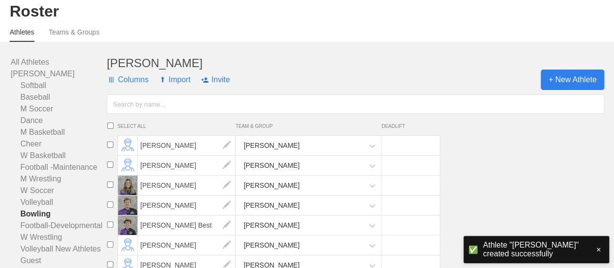
click at [590, 81] on span "+ New Athlete" at bounding box center [573, 79] width 64 height 20
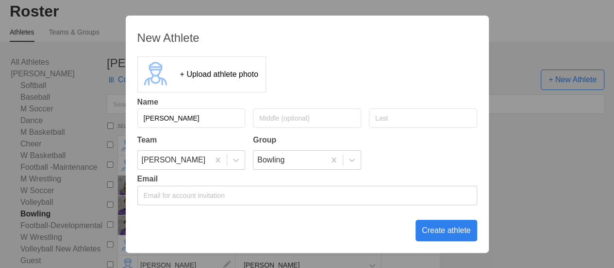
type input "[PERSON_NAME]"
type input "West"
click at [452, 232] on div "Create athlete" at bounding box center [447, 230] width 62 height 21
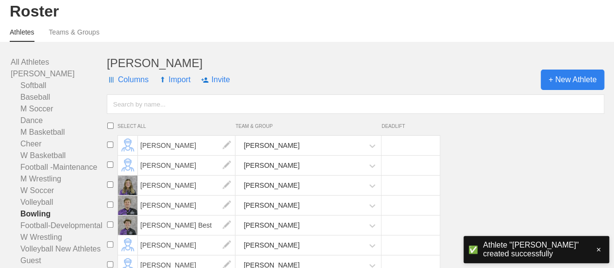
click at [570, 88] on span "+ New Athlete" at bounding box center [573, 79] width 64 height 20
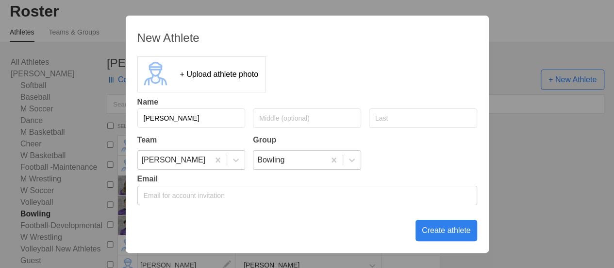
type input "[PERSON_NAME]"
click at [404, 117] on input "text" at bounding box center [423, 117] width 108 height 19
type input "[PERSON_NAME]"
click at [452, 229] on div "Create athlete" at bounding box center [447, 230] width 62 height 21
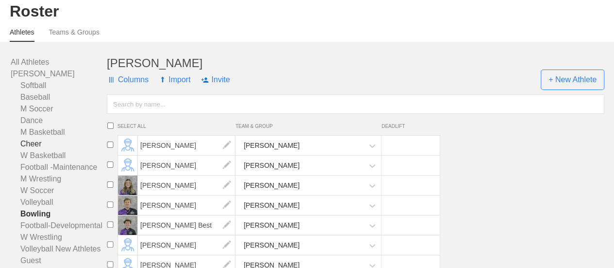
click at [32, 149] on link "Cheer" at bounding box center [59, 144] width 96 height 12
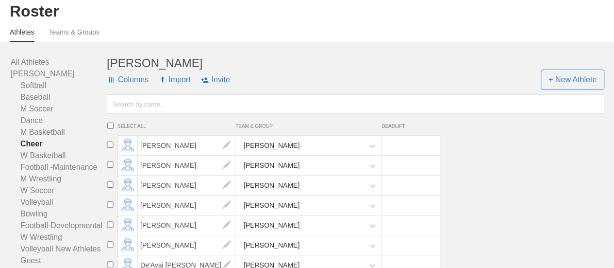
click at [109, 148] on input "checkbox" at bounding box center [110, 144] width 15 height 6
checkbox input "true"
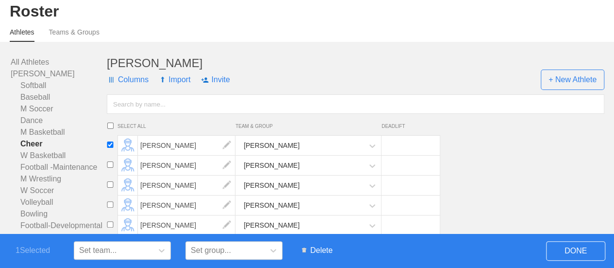
click at [108, 168] on input "checkbox" at bounding box center [110, 164] width 15 height 6
checkbox input "true"
drag, startPoint x: 322, startPoint y: 251, endPoint x: 349, endPoint y: 33, distance: 219.9
click at [322, 251] on span "Delete" at bounding box center [317, 250] width 40 height 18
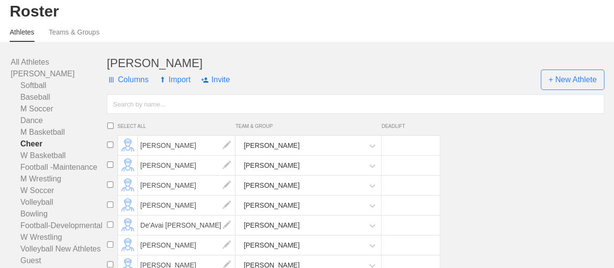
click at [110, 148] on input "checkbox" at bounding box center [110, 144] width 15 height 6
checkbox input "true"
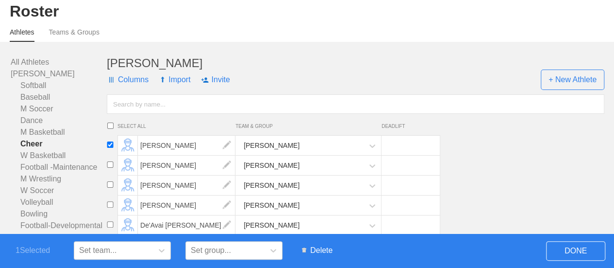
click at [324, 250] on span "Delete" at bounding box center [317, 250] width 40 height 18
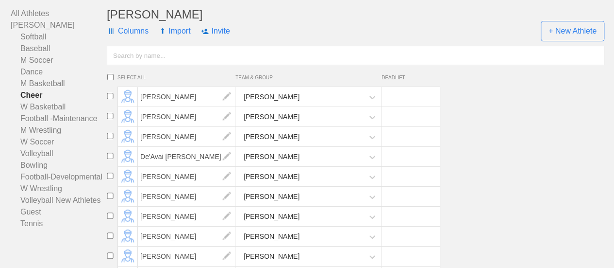
scroll to position [134, 0]
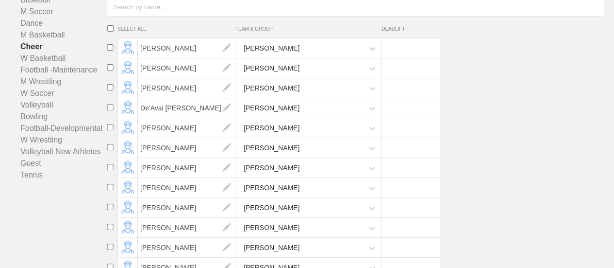
click at [108, 170] on input "checkbox" at bounding box center [110, 167] width 15 height 6
checkbox input "true"
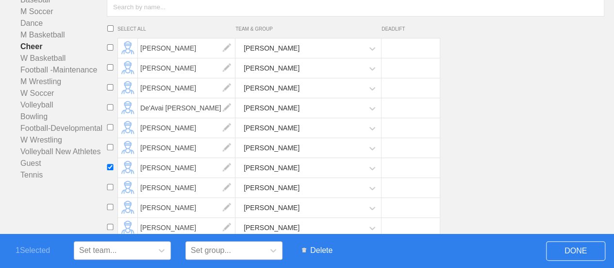
click at [321, 249] on span "Delete" at bounding box center [317, 250] width 40 height 18
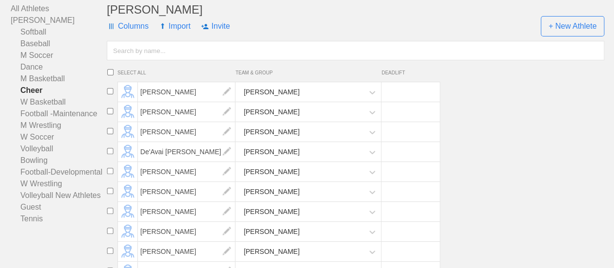
scroll to position [37, 0]
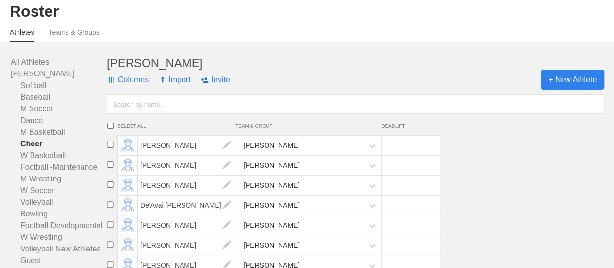
click at [573, 84] on span "+ New Athlete" at bounding box center [573, 79] width 64 height 20
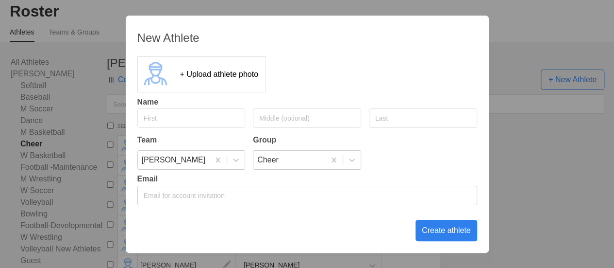
click at [172, 118] on input "text" at bounding box center [191, 117] width 108 height 19
type input "[PERSON_NAME]"
type input "W"
type input "[PERSON_NAME]"
click at [455, 231] on div "Create athlete" at bounding box center [447, 230] width 62 height 21
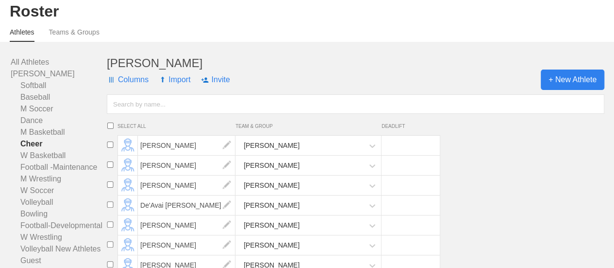
click at [551, 86] on span "+ New Athlete" at bounding box center [573, 79] width 64 height 20
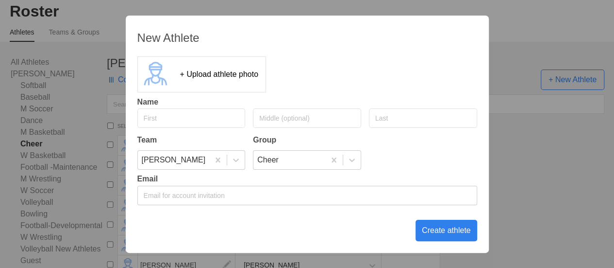
click at [192, 119] on input "text" at bounding box center [191, 117] width 108 height 19
type input "Grace"
type input "[PERSON_NAME]"
click at [440, 232] on div "Create athlete" at bounding box center [447, 230] width 62 height 21
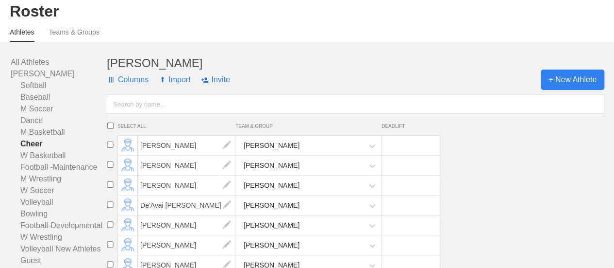
click at [576, 88] on span "+ New Athlete" at bounding box center [573, 79] width 64 height 20
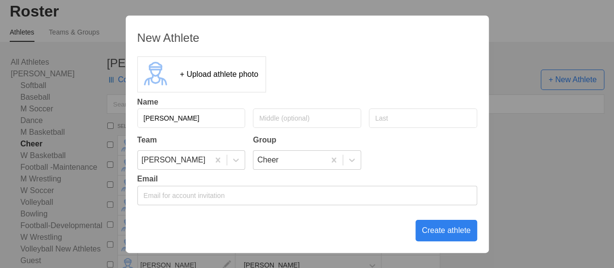
type input "[PERSON_NAME]"
click at [457, 231] on div "Create athlete" at bounding box center [447, 230] width 62 height 21
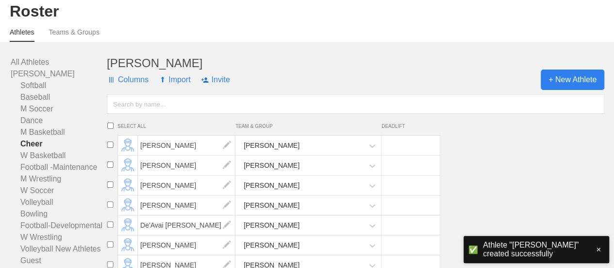
click at [567, 88] on span "+ New Athlete" at bounding box center [573, 79] width 64 height 20
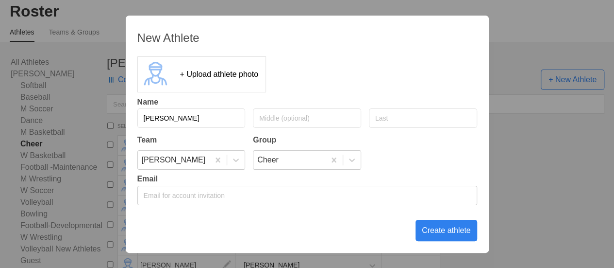
type input "[PERSON_NAME]"
click at [459, 233] on div "Create athlete" at bounding box center [447, 230] width 62 height 21
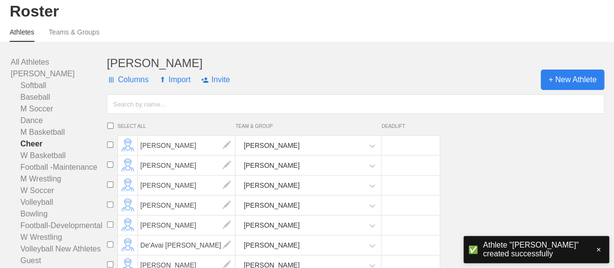
click at [578, 90] on span "+ New Athlete" at bounding box center [573, 79] width 64 height 20
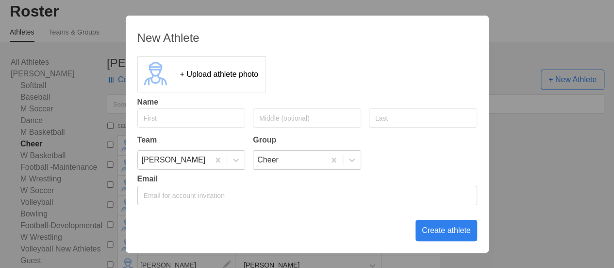
click at [529, 177] on div "New Athlete + Upload athlete photo Name Team Group [PERSON_NAME] Email Create a…" at bounding box center [307, 134] width 614 height 268
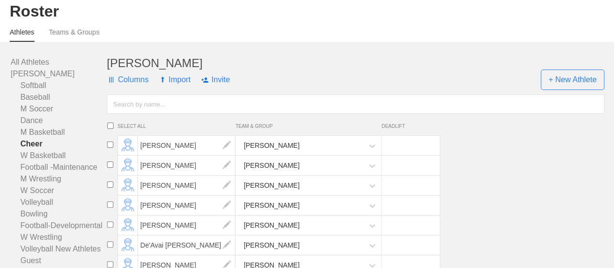
click at [145, 112] on input "text" at bounding box center [356, 103] width 498 height 19
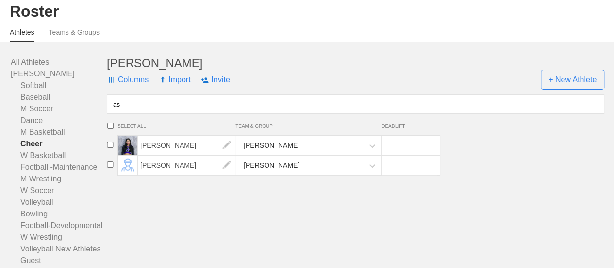
type input "a"
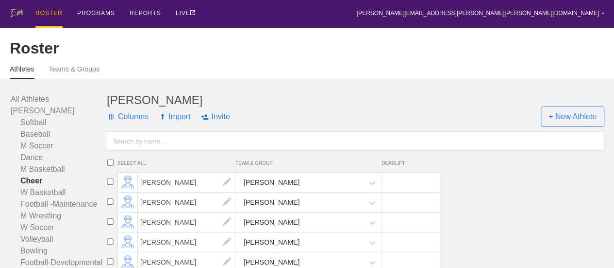
click at [227, 145] on input "text" at bounding box center [356, 140] width 498 height 19
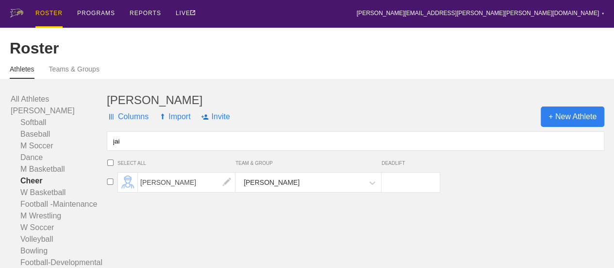
type input "jai"
click at [584, 124] on span "+ New Athlete" at bounding box center [573, 116] width 64 height 20
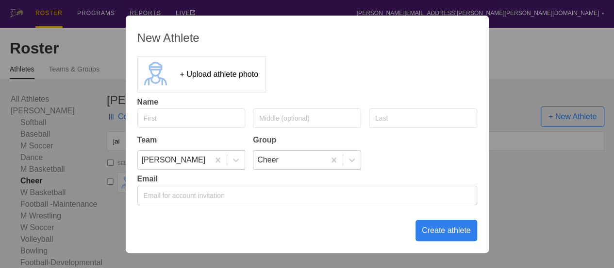
click at [216, 109] on input "text" at bounding box center [191, 117] width 108 height 19
type input "Jaida"
type input "Prince"
click at [438, 233] on div "Create athlete" at bounding box center [447, 230] width 62 height 21
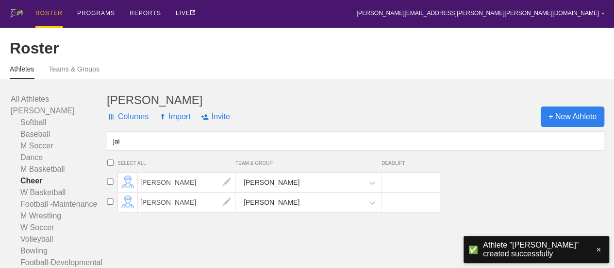
click at [575, 122] on span "+ New Athlete" at bounding box center [573, 116] width 64 height 20
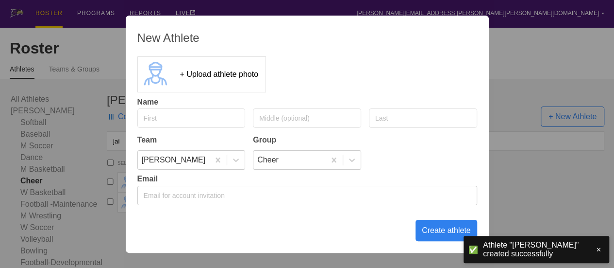
click at [528, 66] on div "New Athlete + Upload athlete photo Name Team Group [PERSON_NAME] Email Create a…" at bounding box center [307, 134] width 614 height 268
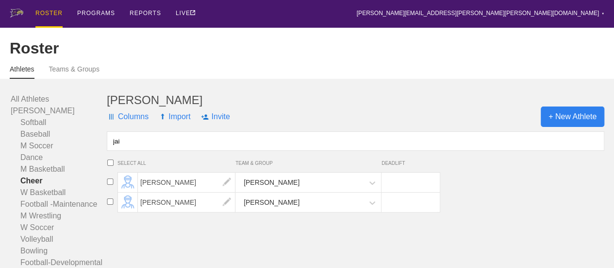
click at [573, 127] on span "+ New Athlete" at bounding box center [573, 116] width 64 height 20
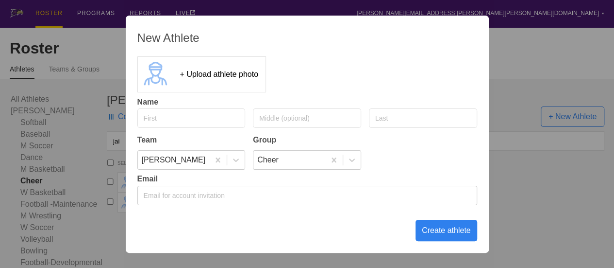
click at [514, 66] on div "New Athlete + Upload athlete photo Name Team Group [PERSON_NAME] Email Create a…" at bounding box center [307, 134] width 614 height 268
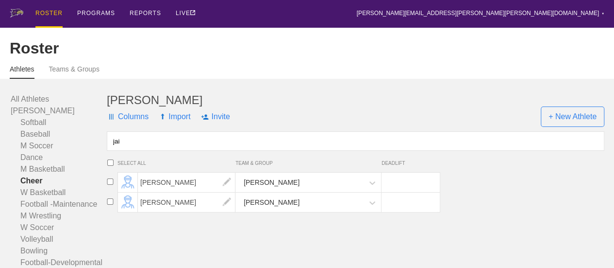
click at [270, 147] on input "jai" at bounding box center [356, 140] width 498 height 19
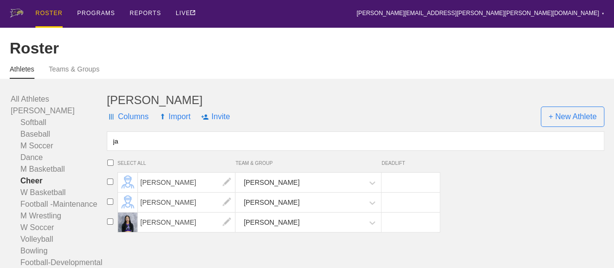
type input "ja"
click at [564, 127] on span "+ New Athlete" at bounding box center [573, 116] width 64 height 20
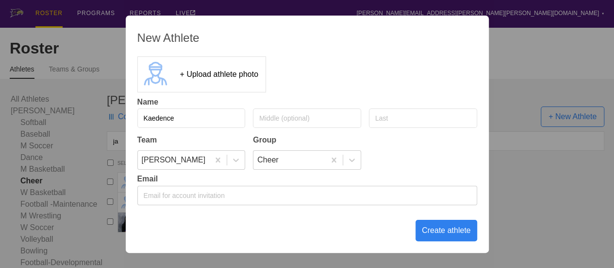
type input "Kaedence"
click at [409, 117] on input "text" at bounding box center [423, 117] width 108 height 19
type input "[PERSON_NAME]"
click at [442, 233] on div "Create athlete" at bounding box center [447, 230] width 62 height 21
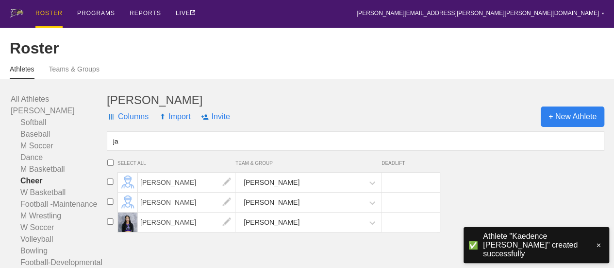
click at [576, 127] on span "+ New Athlete" at bounding box center [573, 116] width 64 height 20
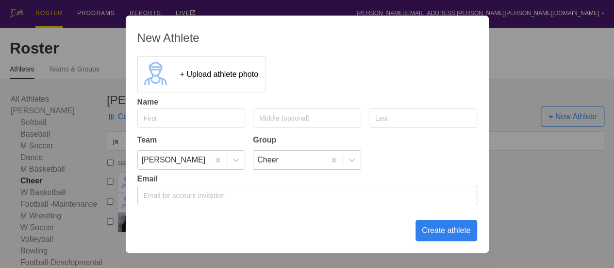
click at [525, 173] on div "New Athlete + Upload athlete photo Name Team Group [PERSON_NAME] Email Create a…" at bounding box center [307, 134] width 614 height 268
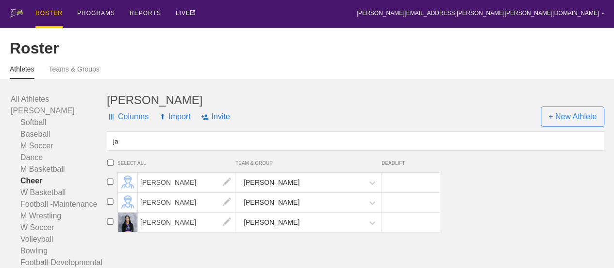
click at [184, 151] on input "ja" at bounding box center [356, 140] width 498 height 19
type input "j"
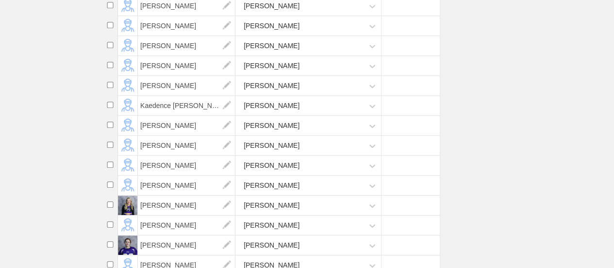
scroll to position [73, 0]
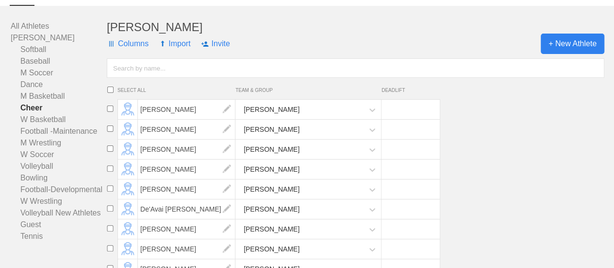
click at [561, 52] on span "+ New Athlete" at bounding box center [573, 44] width 64 height 20
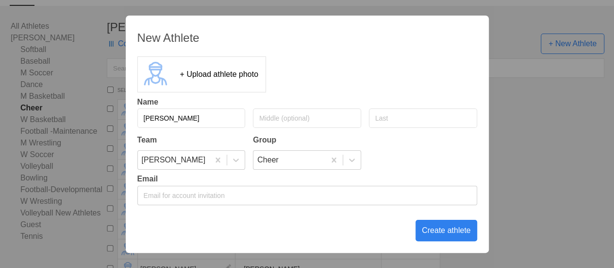
type input "[PERSON_NAME]"
click at [384, 125] on input "text" at bounding box center [423, 117] width 108 height 19
type input "[PERSON_NAME]"
click at [449, 231] on div "Create athlete" at bounding box center [447, 230] width 62 height 21
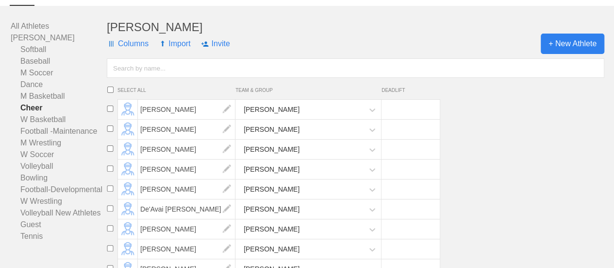
click at [559, 54] on span "+ New Athlete" at bounding box center [573, 44] width 64 height 20
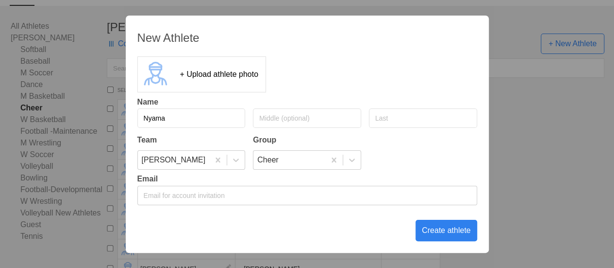
type input "Nyama"
click at [389, 118] on input "text" at bounding box center [423, 117] width 108 height 19
click at [388, 122] on input "[PERSON_NAME]" at bounding box center [423, 117] width 108 height 19
type input "[PERSON_NAME]"
click at [180, 111] on input "Nyama" at bounding box center [191, 117] width 108 height 19
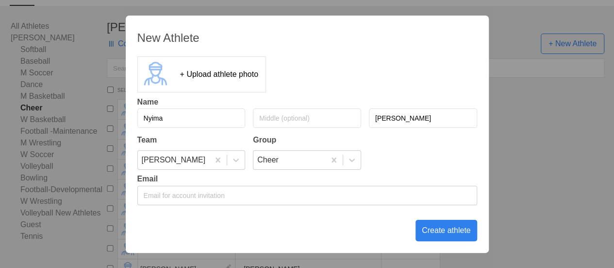
type input "Nyima"
click at [423, 230] on div "Create athlete" at bounding box center [447, 230] width 62 height 21
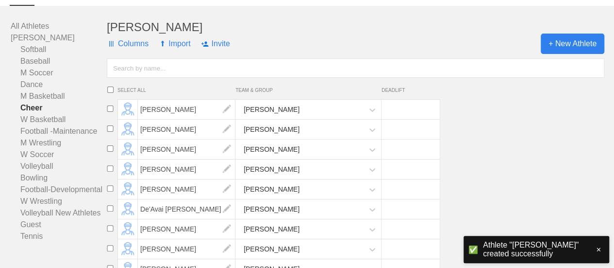
click at [572, 52] on span "+ New Athlete" at bounding box center [573, 44] width 64 height 20
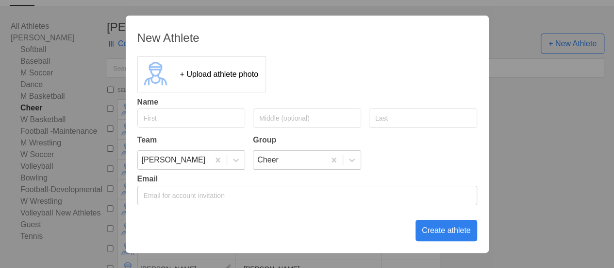
click at [177, 120] on input "text" at bounding box center [191, 117] width 108 height 19
type input "[PERSON_NAME]"
click at [394, 122] on input "text" at bounding box center [423, 117] width 108 height 19
type input "[PERSON_NAME]"
click at [437, 232] on div "Create athlete" at bounding box center [447, 230] width 62 height 21
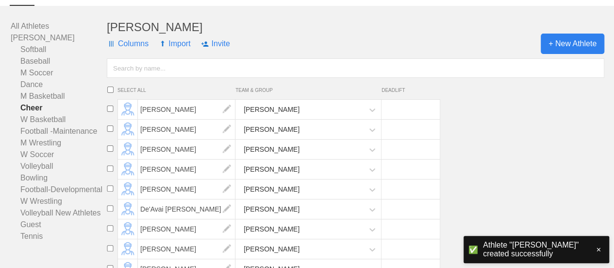
click at [545, 52] on span "+ New Athlete" at bounding box center [573, 44] width 64 height 20
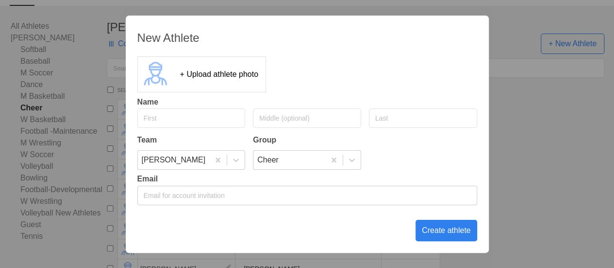
click at [552, 168] on div "New Athlete + Upload athlete photo Name Team Group [PERSON_NAME] Email Create a…" at bounding box center [307, 134] width 614 height 268
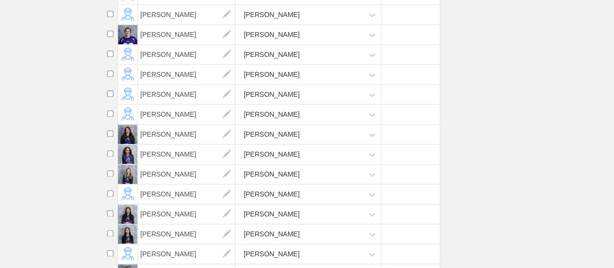
scroll to position [570, 0]
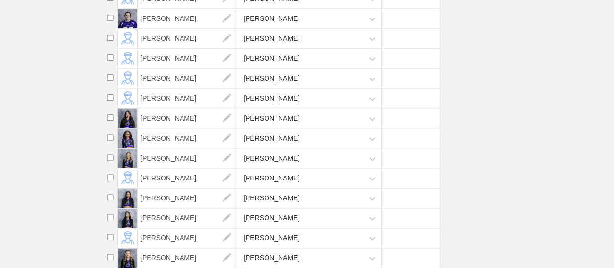
click at [110, 236] on input "checkbox" at bounding box center [110, 237] width 15 height 6
checkbox input "true"
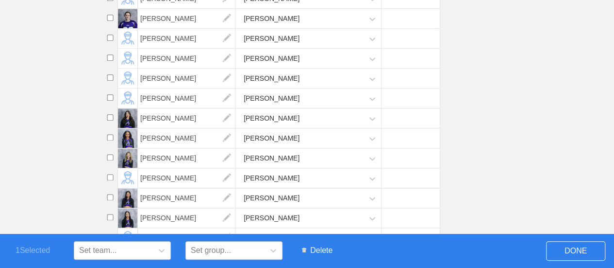
click at [329, 251] on span "Delete" at bounding box center [317, 250] width 40 height 18
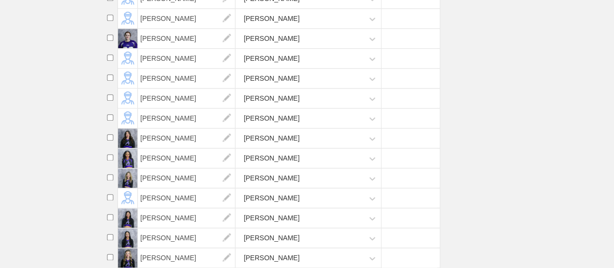
click at [110, 195] on input "checkbox" at bounding box center [110, 197] width 15 height 6
checkbox input "true"
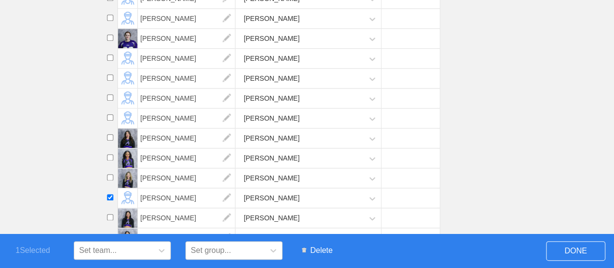
click at [327, 248] on span "Delete" at bounding box center [317, 250] width 40 height 18
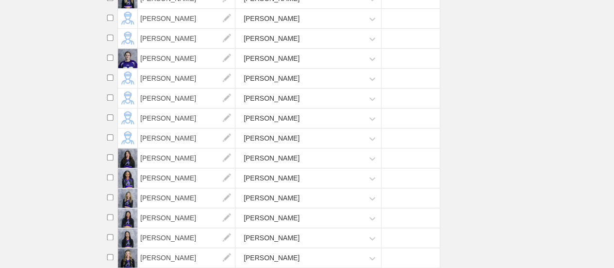
click at [109, 137] on input "checkbox" at bounding box center [110, 137] width 15 height 6
checkbox input "true"
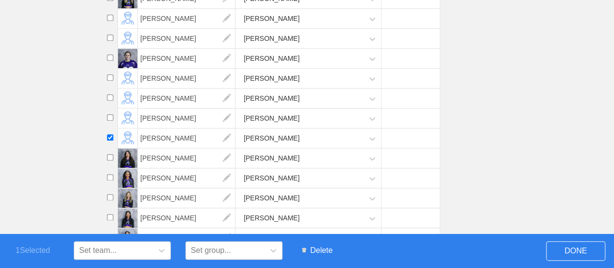
click at [316, 250] on span "Delete" at bounding box center [317, 250] width 40 height 18
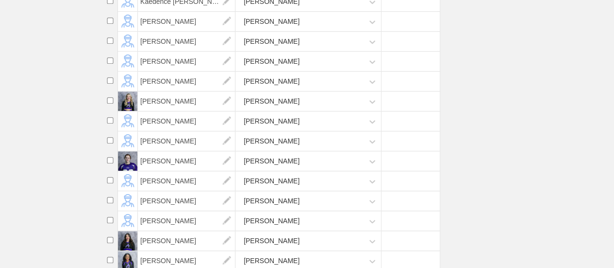
scroll to position [413, 0]
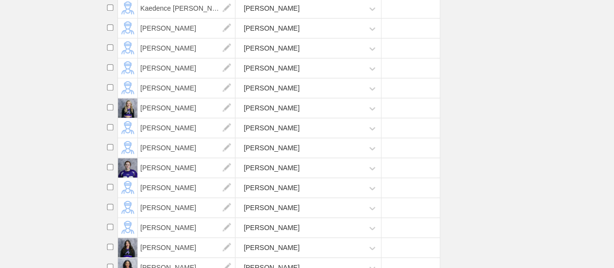
click at [111, 150] on input "checkbox" at bounding box center [110, 147] width 15 height 6
checkbox input "true"
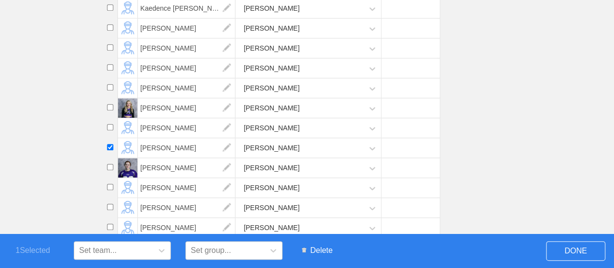
click at [326, 251] on span "Delete" at bounding box center [317, 250] width 40 height 18
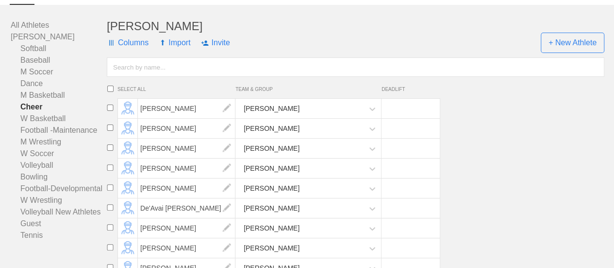
scroll to position [73, 0]
click at [32, 90] on link "Dance" at bounding box center [59, 85] width 96 height 12
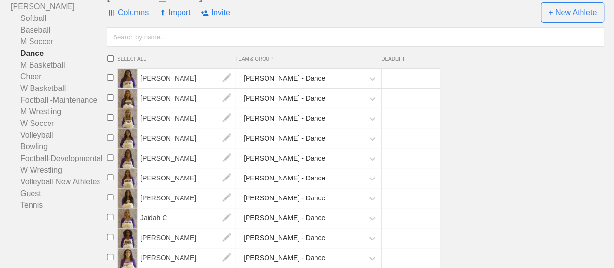
scroll to position [132, 0]
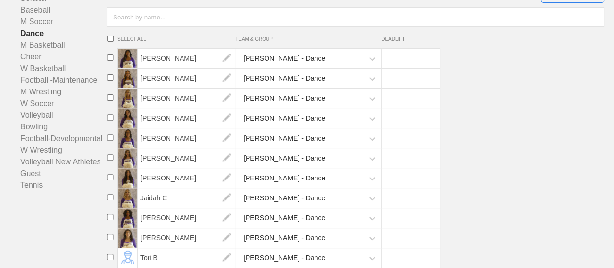
click at [522, 130] on li "[PERSON_NAME] - Dance" at bounding box center [358, 138] width 511 height 20
click at [510, 113] on li "[PERSON_NAME] - Dance" at bounding box center [358, 118] width 511 height 20
click at [110, 55] on input "checkbox" at bounding box center [110, 57] width 15 height 6
checkbox input "true"
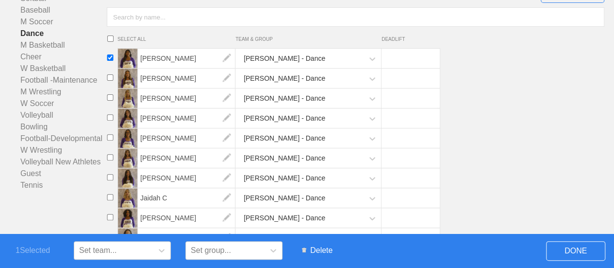
click at [109, 98] on input "checkbox" at bounding box center [110, 97] width 15 height 6
checkbox input "true"
click at [109, 115] on input "checkbox" at bounding box center [110, 117] width 15 height 6
checkbox input "true"
click at [110, 136] on input "checkbox" at bounding box center [110, 137] width 15 height 6
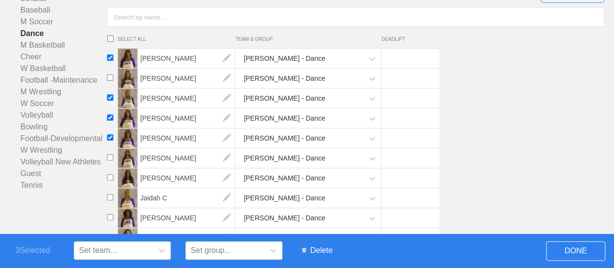
checkbox input "true"
click at [109, 176] on input "checkbox" at bounding box center [110, 177] width 15 height 6
checkbox input "true"
click at [109, 217] on input "checkbox" at bounding box center [110, 217] width 15 height 6
checkbox input "true"
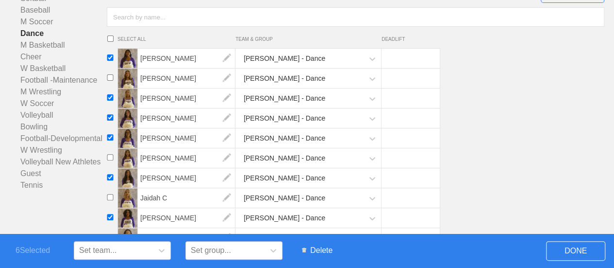
drag, startPoint x: 325, startPoint y: 251, endPoint x: 351, endPoint y: 31, distance: 222.1
click at [325, 251] on span "Delete" at bounding box center [317, 250] width 40 height 18
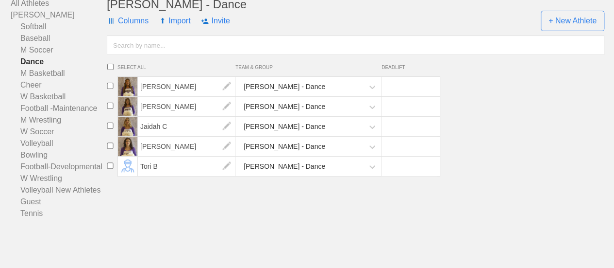
scroll to position [103, 0]
click at [573, 23] on span "+ New Athlete" at bounding box center [573, 21] width 64 height 20
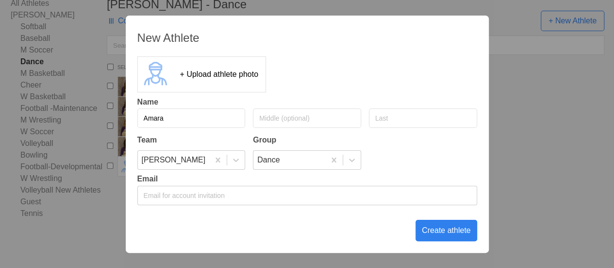
type input "Amara"
click at [387, 115] on input "text" at bounding box center [423, 117] width 108 height 19
type input "[PERSON_NAME]"
click at [447, 232] on div "Create athlete" at bounding box center [447, 230] width 62 height 21
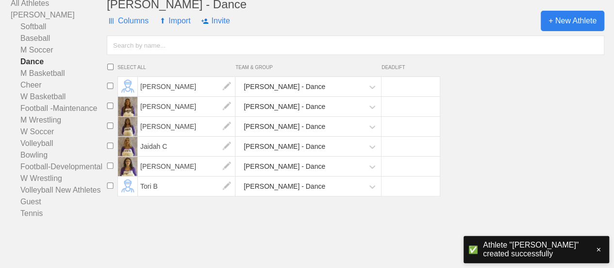
click at [578, 21] on span "+ New Athlete" at bounding box center [573, 21] width 64 height 20
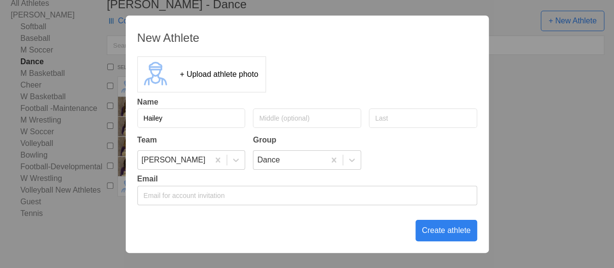
type input "Hailey"
click at [396, 118] on input "text" at bounding box center [423, 117] width 108 height 19
type input "[PERSON_NAME]"
click at [446, 229] on div "Create athlete" at bounding box center [447, 230] width 62 height 21
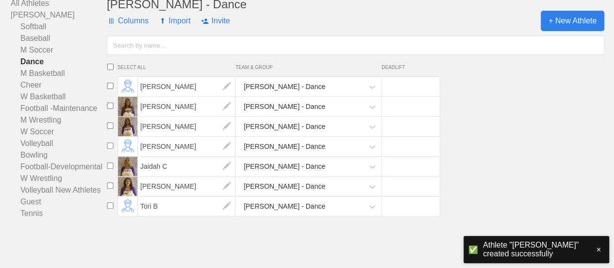
click at [560, 25] on span "+ New Athlete" at bounding box center [573, 21] width 64 height 20
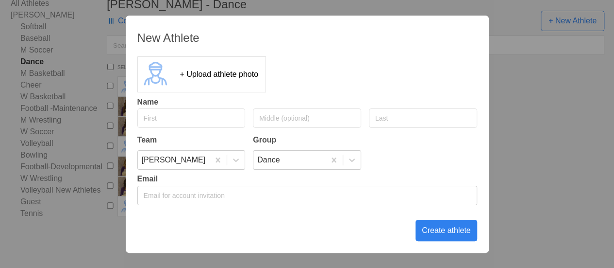
click at [161, 119] on input "text" at bounding box center [191, 117] width 108 height 19
type input "Kambria"
click at [394, 122] on input "text" at bounding box center [423, 117] width 108 height 19
type input "[PERSON_NAME]"
click at [447, 227] on div "Create athlete" at bounding box center [447, 230] width 62 height 21
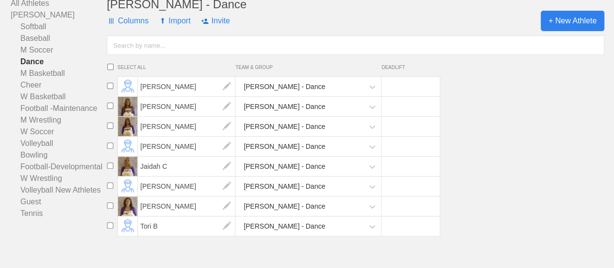
click at [567, 21] on span "+ New Athlete" at bounding box center [573, 21] width 64 height 20
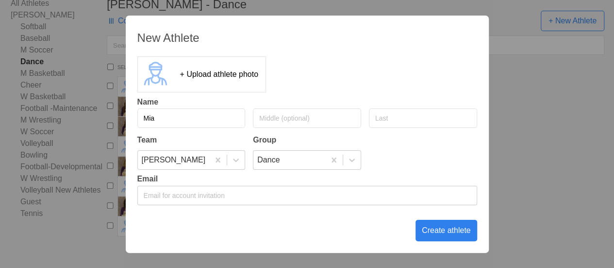
type input "Mia"
type input "[PERSON_NAME]"
click at [448, 230] on div "Create athlete" at bounding box center [447, 230] width 62 height 21
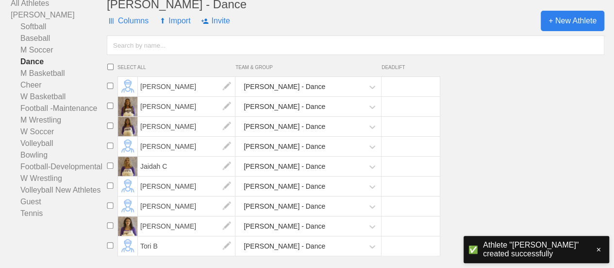
click at [579, 23] on span "+ New Athlete" at bounding box center [573, 21] width 64 height 20
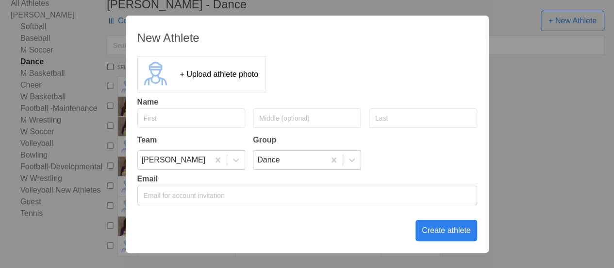
click at [205, 112] on input "text" at bounding box center [191, 117] width 108 height 19
type input "[PERSON_NAME]"
click at [463, 235] on div "Create athlete" at bounding box center [447, 230] width 62 height 21
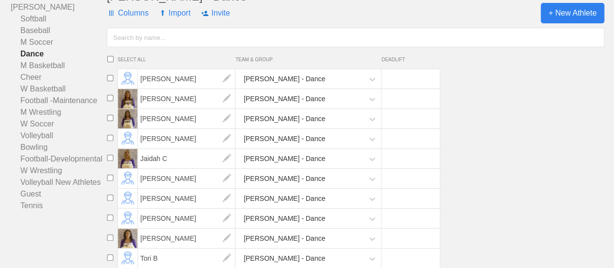
click at [557, 17] on span "+ New Athlete" at bounding box center [573, 13] width 64 height 20
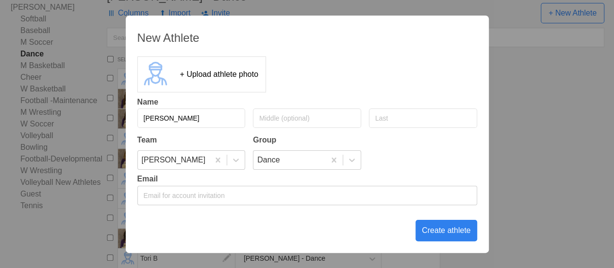
type input "[PERSON_NAME]"
click at [439, 231] on div "Create athlete" at bounding box center [447, 230] width 62 height 21
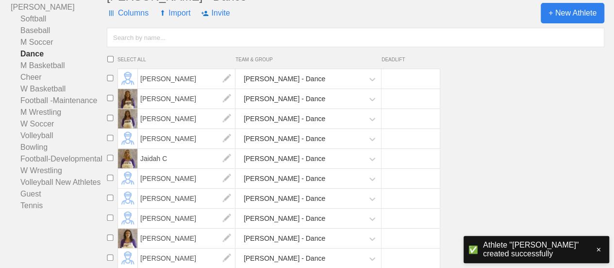
click at [559, 17] on span "+ New Athlete" at bounding box center [573, 13] width 64 height 20
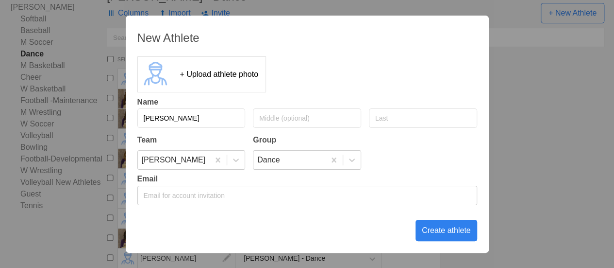
type input "[PERSON_NAME]"
click at [445, 223] on div "Create athlete" at bounding box center [447, 230] width 62 height 21
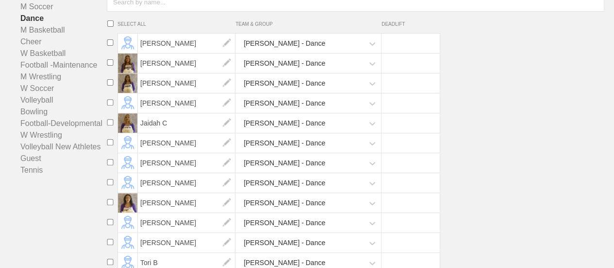
scroll to position [152, 0]
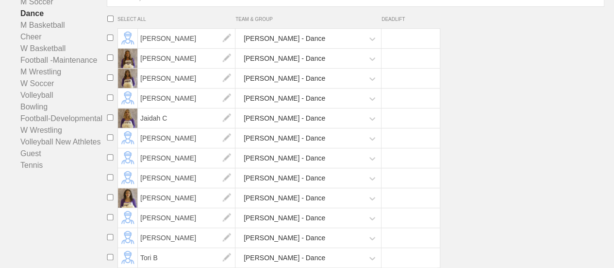
click at [110, 257] on input "checkbox" at bounding box center [110, 257] width 15 height 6
checkbox input "true"
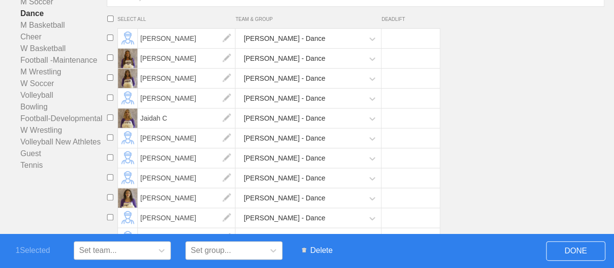
click at [323, 248] on span "Delete" at bounding box center [317, 250] width 40 height 18
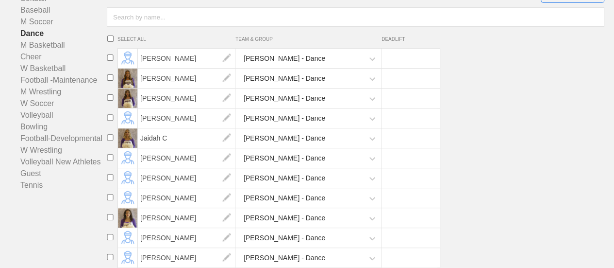
scroll to position [132, 0]
click at [39, 150] on link "W Wrestling" at bounding box center [59, 150] width 96 height 12
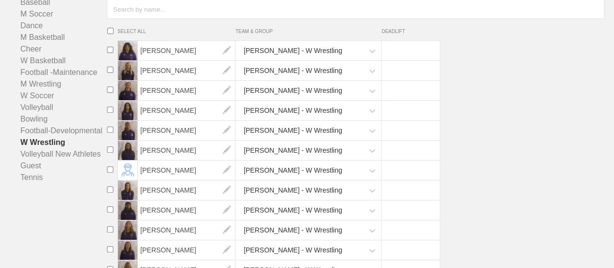
click at [109, 53] on input "checkbox" at bounding box center [110, 50] width 15 height 6
checkbox input "true"
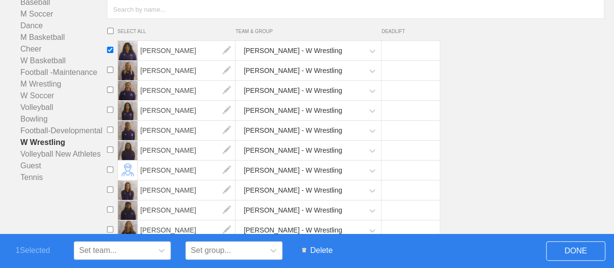
click at [319, 252] on span "Delete" at bounding box center [317, 250] width 40 height 18
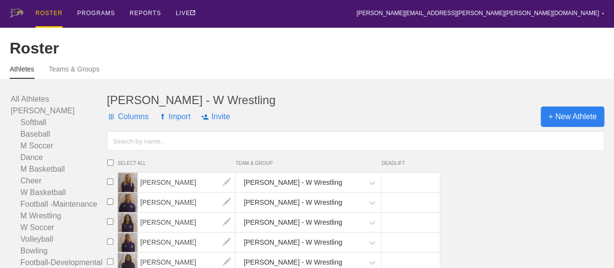
click at [575, 127] on span "+ New Athlete" at bounding box center [573, 116] width 64 height 20
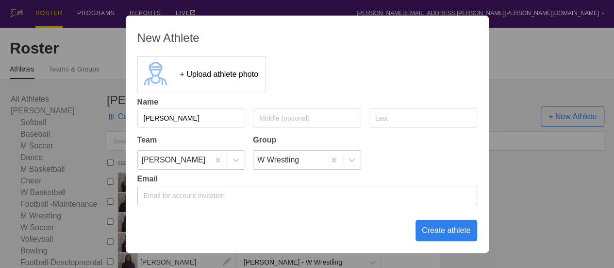
type input "[PERSON_NAME]"
click at [442, 228] on div "Create athlete" at bounding box center [447, 230] width 62 height 21
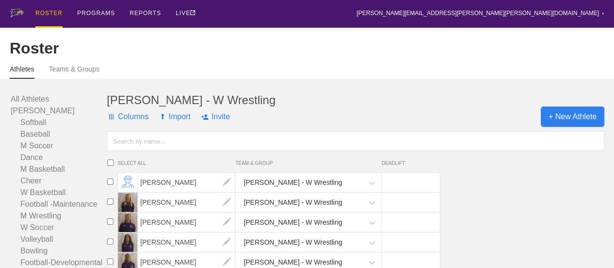
click at [579, 126] on span "+ New Athlete" at bounding box center [573, 116] width 64 height 20
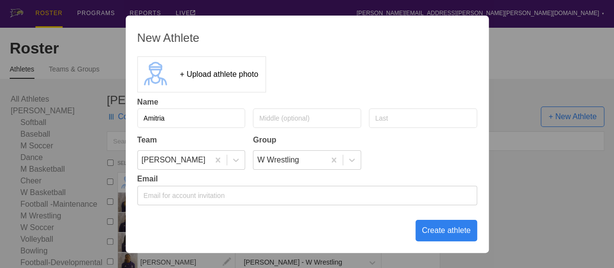
type input "Amitria"
click at [389, 121] on input "[PERSON_NAME]" at bounding box center [423, 117] width 108 height 19
type input "[PERSON_NAME]"
click at [438, 232] on div "Create athlete" at bounding box center [447, 230] width 62 height 21
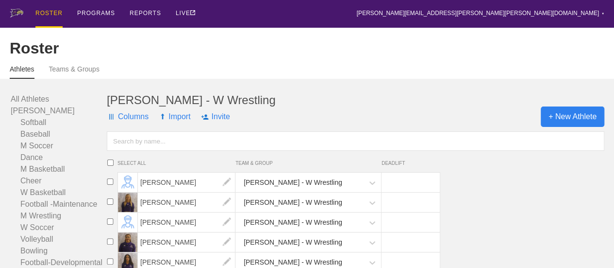
click at [577, 126] on span "+ New Athlete" at bounding box center [573, 116] width 64 height 20
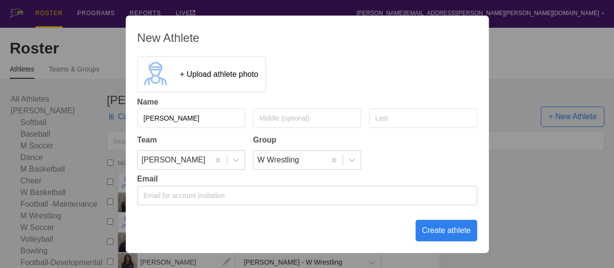
type input "[PERSON_NAME]"
click at [414, 118] on input "text" at bounding box center [423, 117] width 108 height 19
click at [383, 118] on input "Scheckshells" at bounding box center [423, 117] width 108 height 19
click at [400, 118] on input "Sheckshells" at bounding box center [423, 117] width 108 height 19
type input "[PERSON_NAME]"
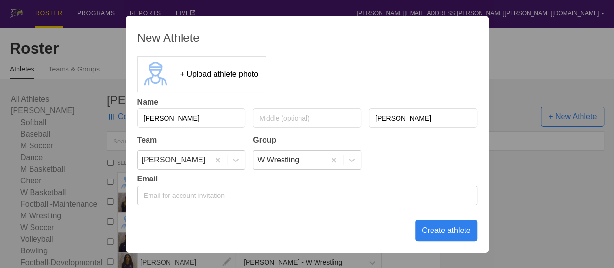
click at [450, 234] on div "Create athlete" at bounding box center [447, 230] width 62 height 21
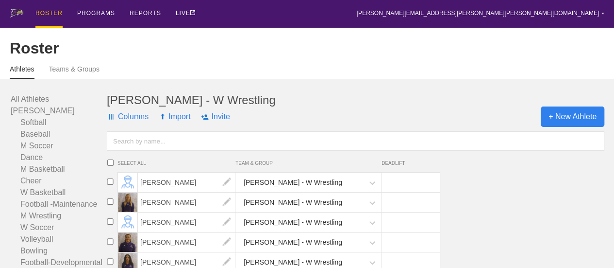
click at [572, 127] on span "+ New Athlete" at bounding box center [573, 116] width 64 height 20
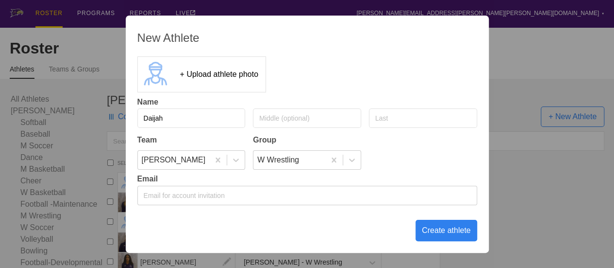
type input "Daijah"
type input "[PERSON_NAME]"
click at [438, 227] on div "Create athlete" at bounding box center [447, 230] width 62 height 21
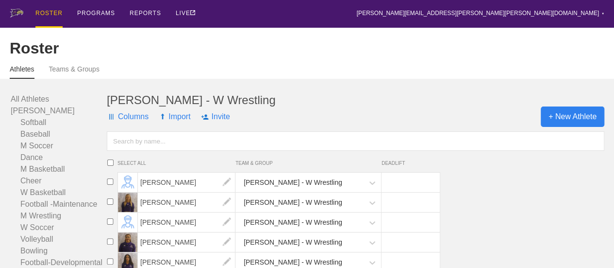
click at [575, 125] on span "+ New Athlete" at bounding box center [573, 116] width 64 height 20
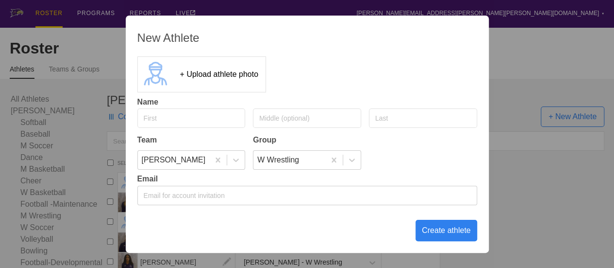
click at [164, 117] on input "text" at bounding box center [191, 117] width 108 height 19
type input "Dariana"
click at [392, 117] on input "text" at bounding box center [423, 117] width 108 height 19
type input "[PERSON_NAME]"
click at [449, 231] on div "Create athlete" at bounding box center [447, 230] width 62 height 21
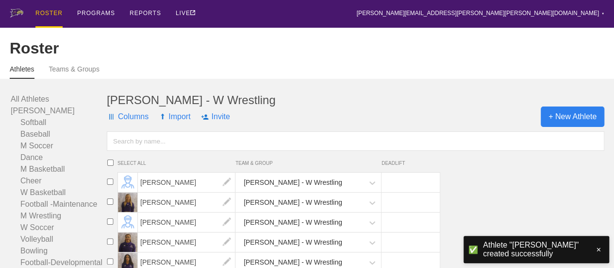
click at [589, 124] on span "+ New Athlete" at bounding box center [573, 116] width 64 height 20
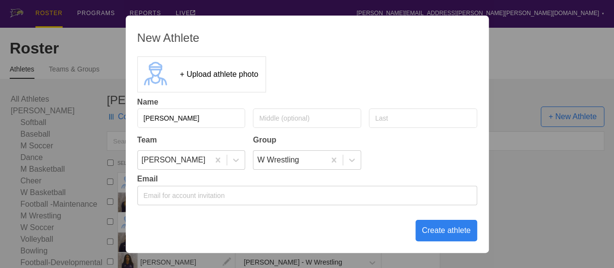
type input "[PERSON_NAME]"
click at [440, 229] on div "Create athlete" at bounding box center [447, 230] width 62 height 21
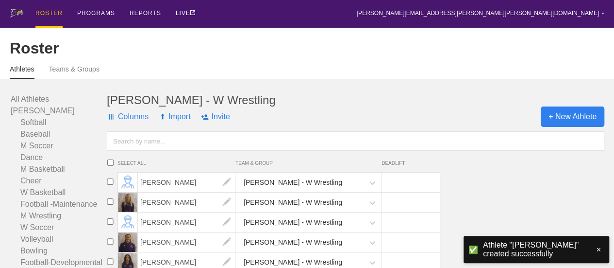
click at [565, 120] on span "+ New Athlete" at bounding box center [573, 116] width 64 height 20
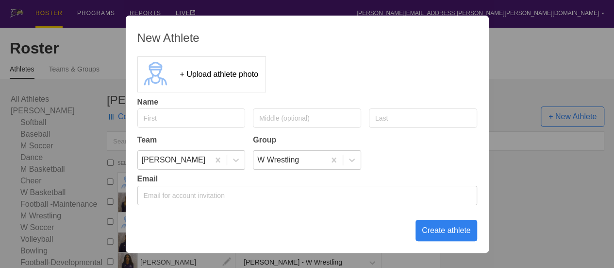
click at [188, 121] on input "text" at bounding box center [191, 117] width 108 height 19
type input "[PERSON_NAME]"
click at [453, 232] on div "Create athlete" at bounding box center [447, 230] width 62 height 21
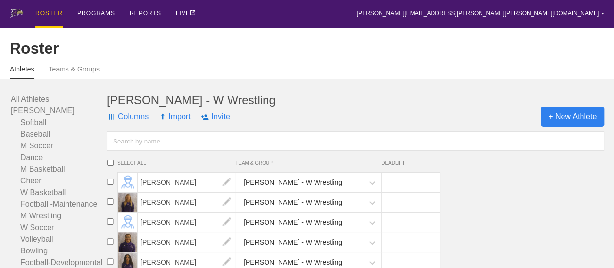
click at [566, 127] on span "+ New Athlete" at bounding box center [573, 116] width 64 height 20
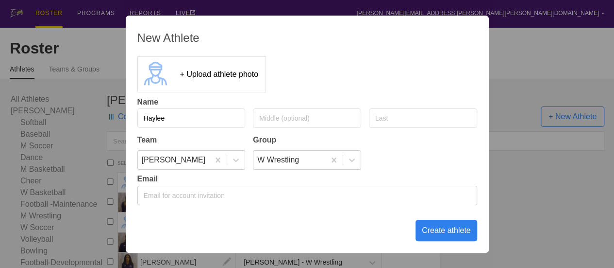
type input "Haylee"
type input "[PERSON_NAME]"
click at [440, 232] on div "Create athlete" at bounding box center [447, 230] width 62 height 21
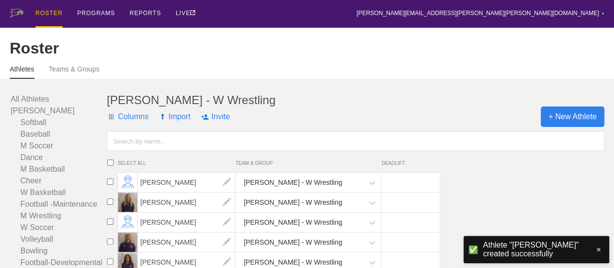
click at [554, 121] on span "+ New Athlete" at bounding box center [573, 116] width 64 height 20
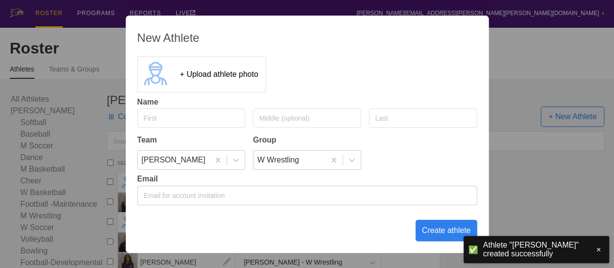
click at [180, 122] on input "text" at bounding box center [191, 117] width 108 height 19
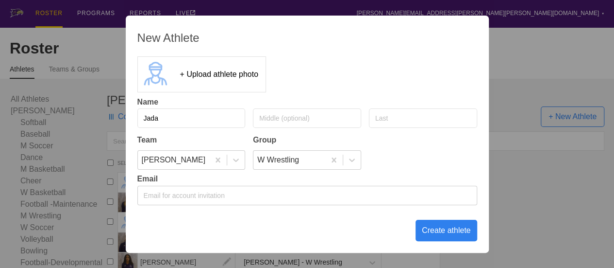
type input "Jada"
type input "[PERSON_NAME]"
click at [443, 227] on div "Create athlete" at bounding box center [447, 230] width 62 height 21
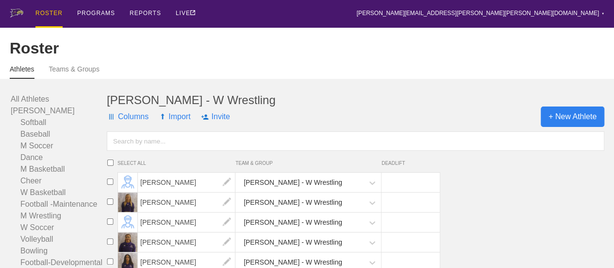
click at [580, 127] on span "+ New Athlete" at bounding box center [573, 116] width 64 height 20
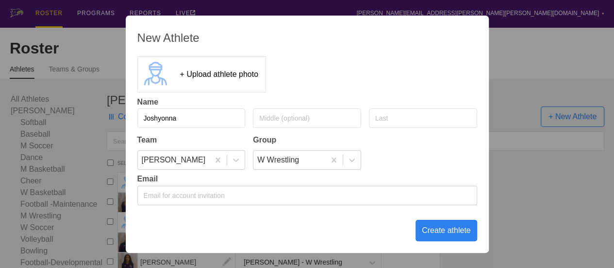
type input "Joshyonna"
type input "[PERSON_NAME]"
click at [430, 231] on div "Create athlete" at bounding box center [447, 230] width 62 height 21
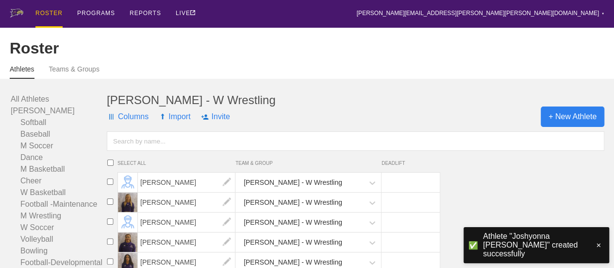
click at [553, 122] on span "+ New Athlete" at bounding box center [573, 116] width 64 height 20
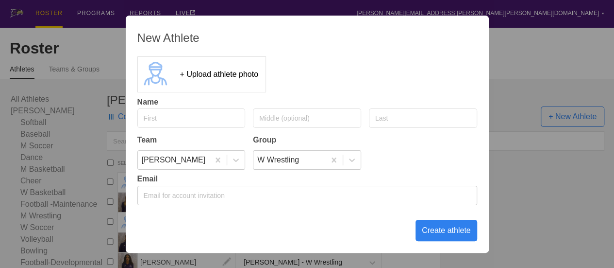
click at [148, 121] on input "text" at bounding box center [191, 117] width 108 height 19
type input "Kylee"
click at [394, 118] on input "text" at bounding box center [423, 117] width 108 height 19
type input "Whalan"
click at [446, 228] on div "Create athlete" at bounding box center [447, 230] width 62 height 21
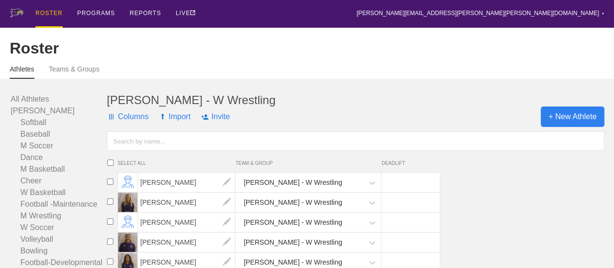
click at [569, 123] on span "+ New Athlete" at bounding box center [573, 116] width 64 height 20
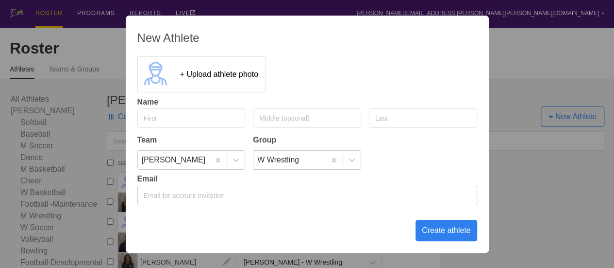
click at [547, 195] on div "New Athlete + Upload athlete photo Name Team Group [PERSON_NAME] W Wrestling Em…" at bounding box center [307, 134] width 614 height 268
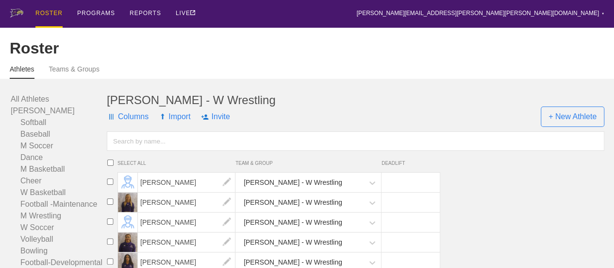
click at [193, 151] on input "text" at bounding box center [356, 140] width 498 height 19
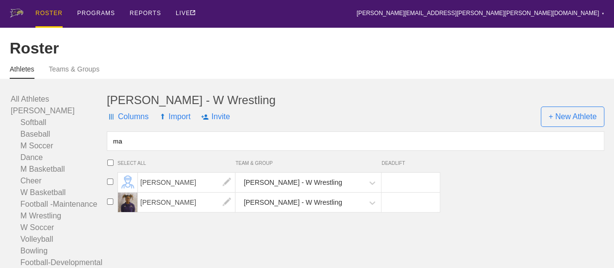
type input "m"
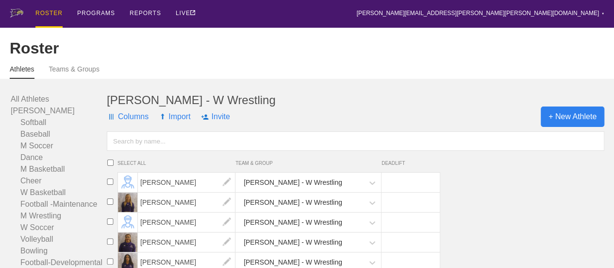
click at [578, 127] on span "+ New Athlete" at bounding box center [573, 116] width 64 height 20
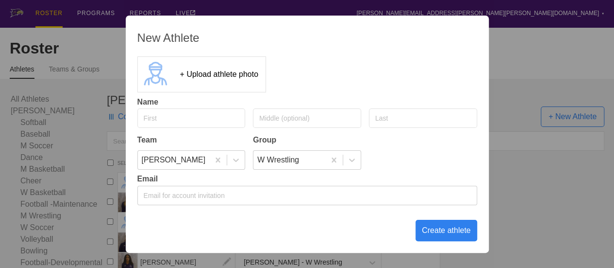
click at [201, 113] on input "text" at bounding box center [191, 117] width 108 height 19
type input "[PERSON_NAME]"
click at [407, 115] on input "text" at bounding box center [423, 117] width 108 height 19
type input "[PERSON_NAME]"
click at [443, 229] on div "Create athlete" at bounding box center [447, 230] width 62 height 21
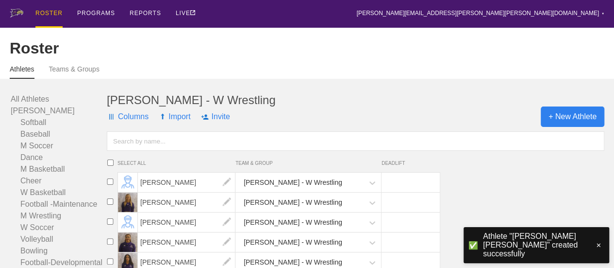
click at [572, 114] on span "+ New Athlete" at bounding box center [573, 116] width 64 height 20
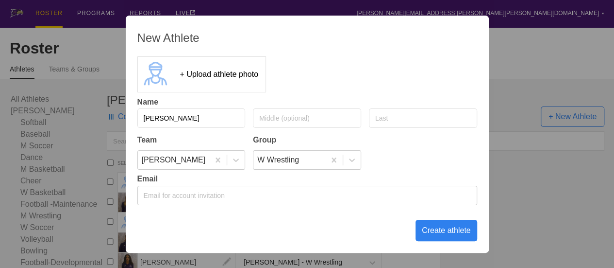
type input "[PERSON_NAME]"
click at [454, 230] on div "Create athlete" at bounding box center [447, 230] width 62 height 21
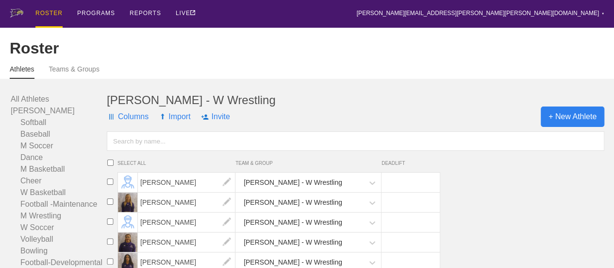
click at [556, 127] on span "+ New Athlete" at bounding box center [573, 116] width 64 height 20
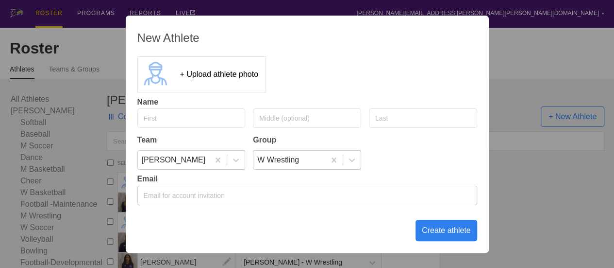
click at [170, 114] on input "text" at bounding box center [191, 117] width 108 height 19
type input "[PERSON_NAME]"
click at [451, 235] on div "Create athlete" at bounding box center [447, 230] width 62 height 21
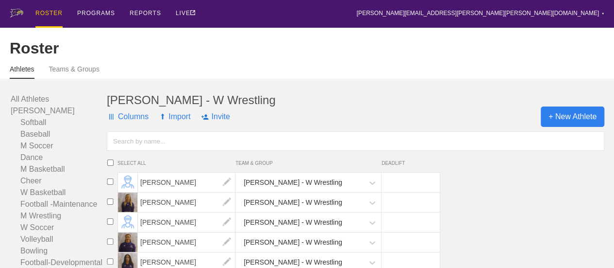
click at [563, 127] on span "+ New Athlete" at bounding box center [573, 116] width 64 height 20
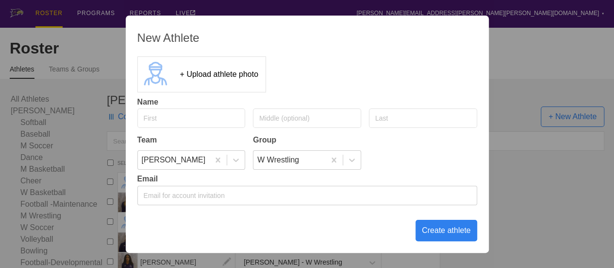
click at [217, 117] on input "text" at bounding box center [191, 117] width 108 height 19
type input "[PERSON_NAME]"
type input "e"
type input "[PERSON_NAME]"
click at [457, 229] on div "Create athlete" at bounding box center [447, 230] width 62 height 21
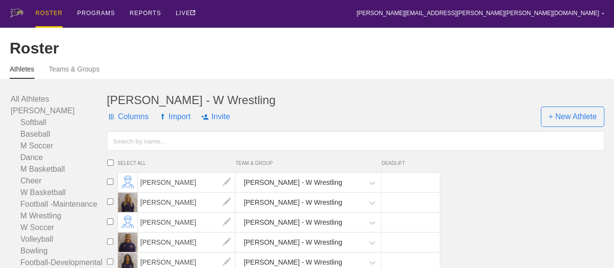
click at [419, 15] on div "ROSTER PROGRAMS REPORTS LIVE [PERSON_NAME][EMAIL_ADDRESS][PERSON_NAME][PERSON_N…" at bounding box center [307, 14] width 595 height 28
